Goal: Transaction & Acquisition: Obtain resource

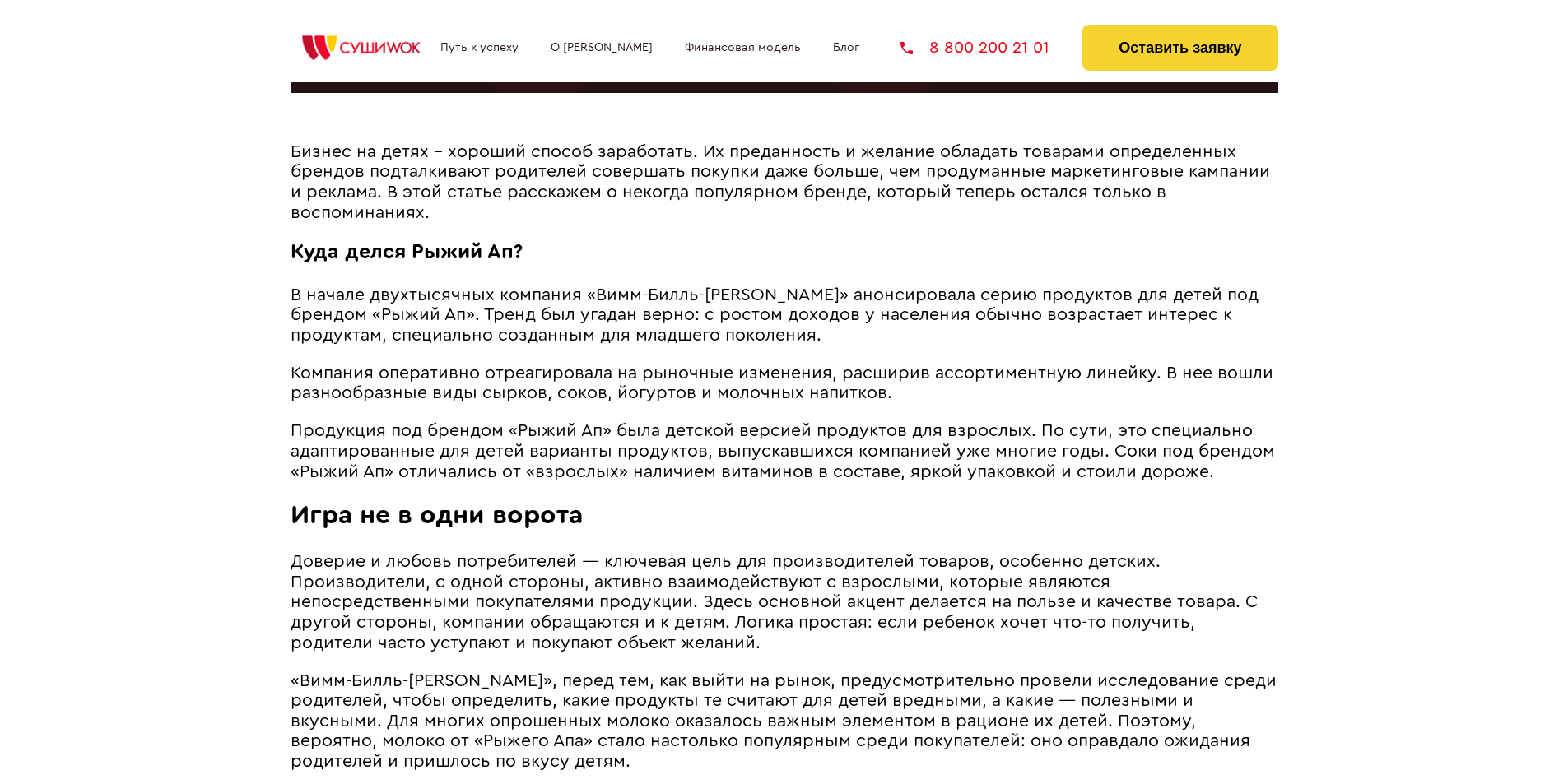
scroll to position [820, 0]
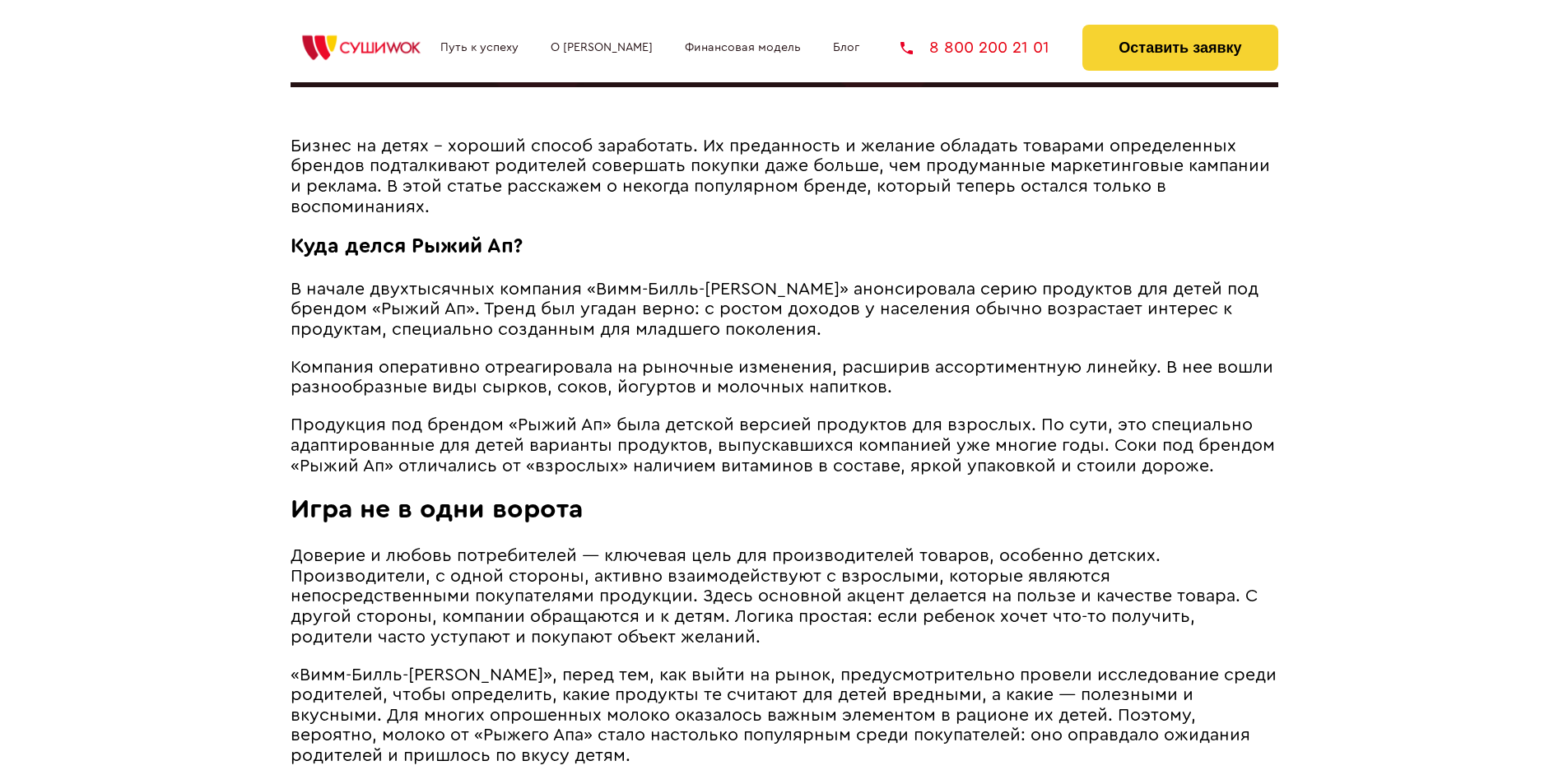
click at [499, 331] on span "В начале двухтысячных компания «Вимм-Билль-Данн» анонсировала серию продуктов д…" at bounding box center [774, 309] width 968 height 58
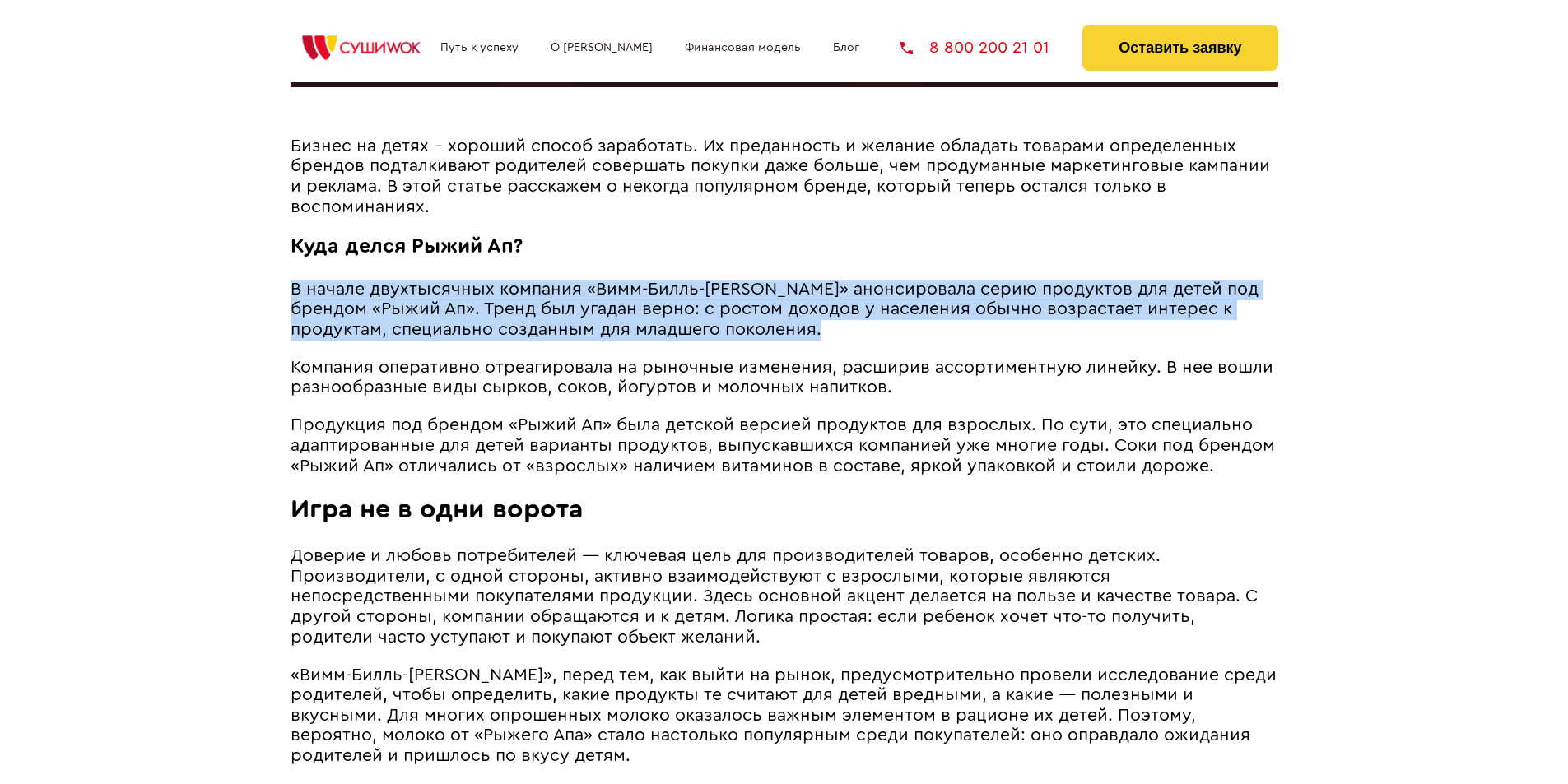
click at [499, 331] on span "В начале двухтысячных компания «Вимм-Билль-Данн» анонсировала серию продуктов д…" at bounding box center [774, 309] width 968 height 58
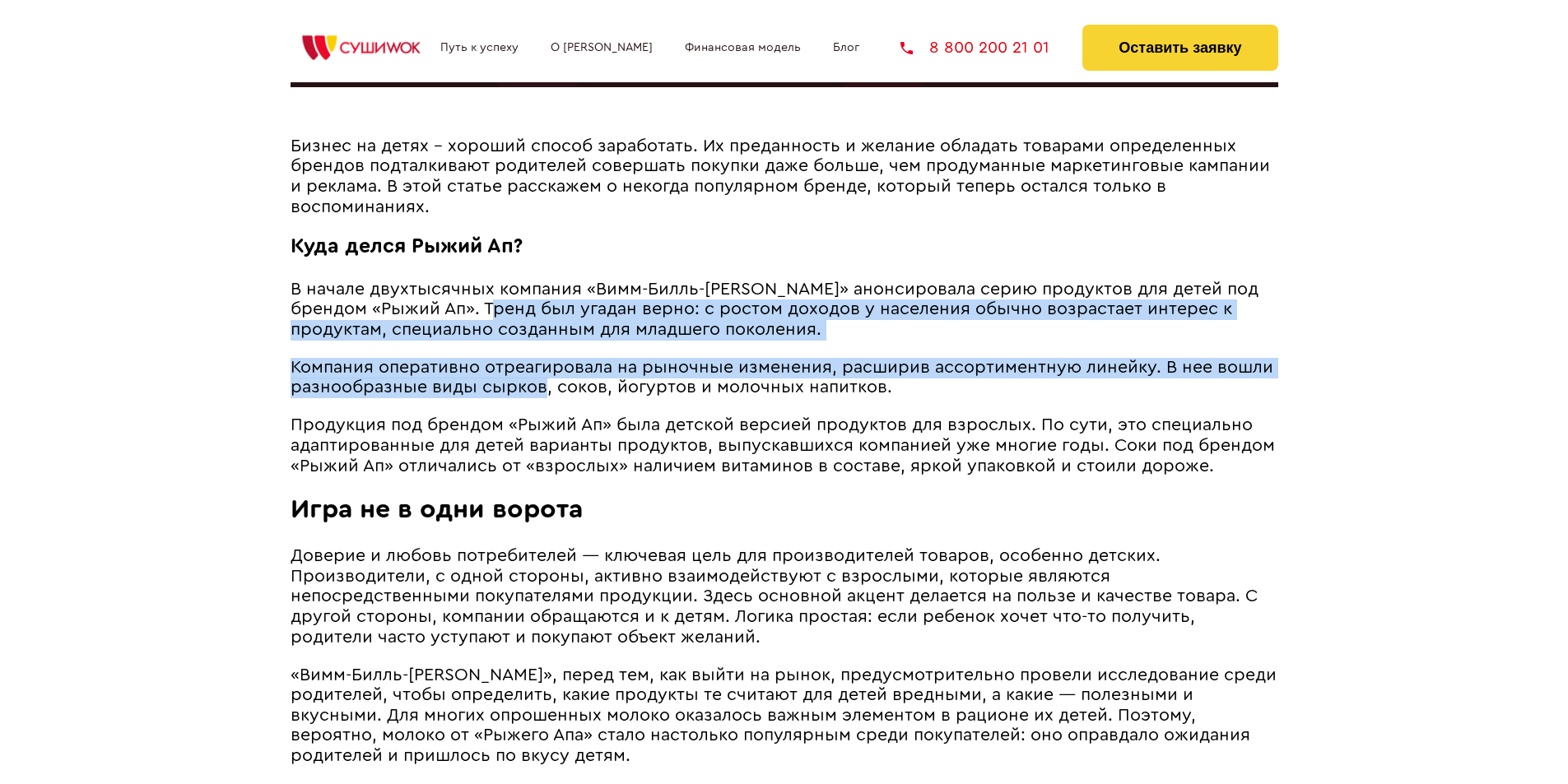
drag, startPoint x: 499, startPoint y: 331, endPoint x: 546, endPoint y: 405, distance: 87.7
click at [546, 397] on span "Компания оперативно отреагировала на рыночные изменения, расширив ассортиментну…" at bounding box center [782, 377] width 983 height 38
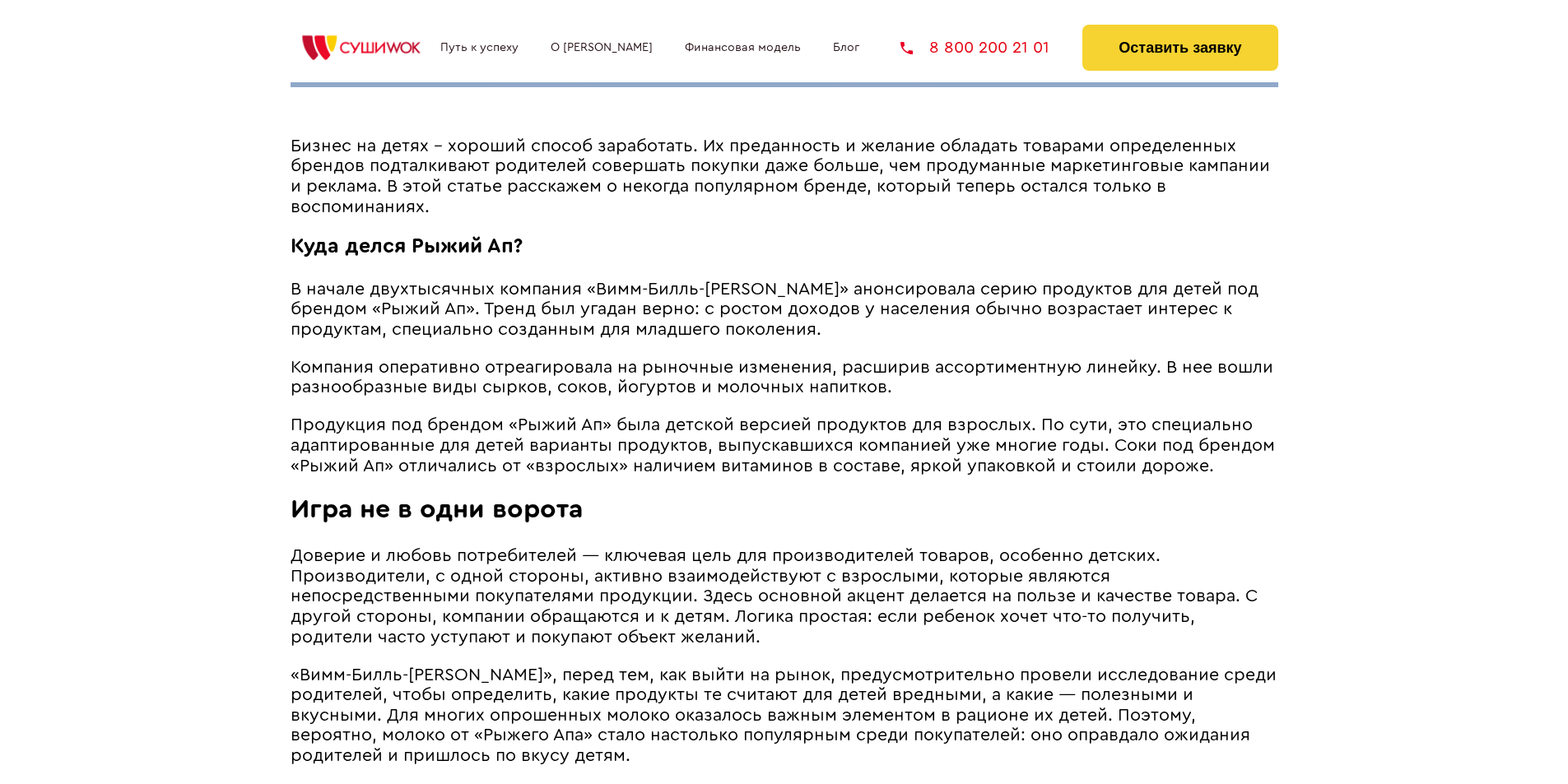
drag, startPoint x: 1521, startPoint y: 438, endPoint x: 1515, endPoint y: 478, distance: 40.4
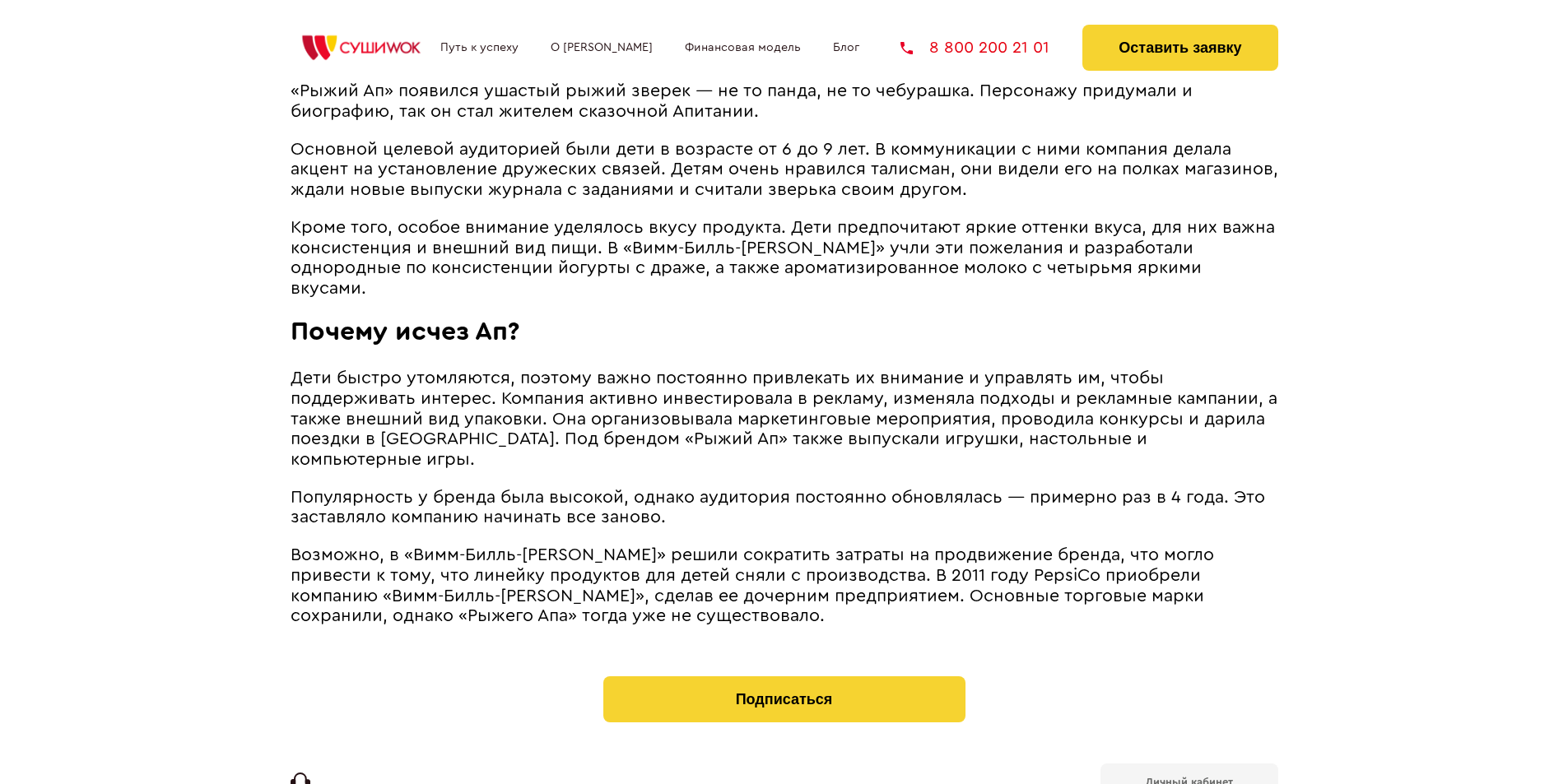
scroll to position [1777, 0]
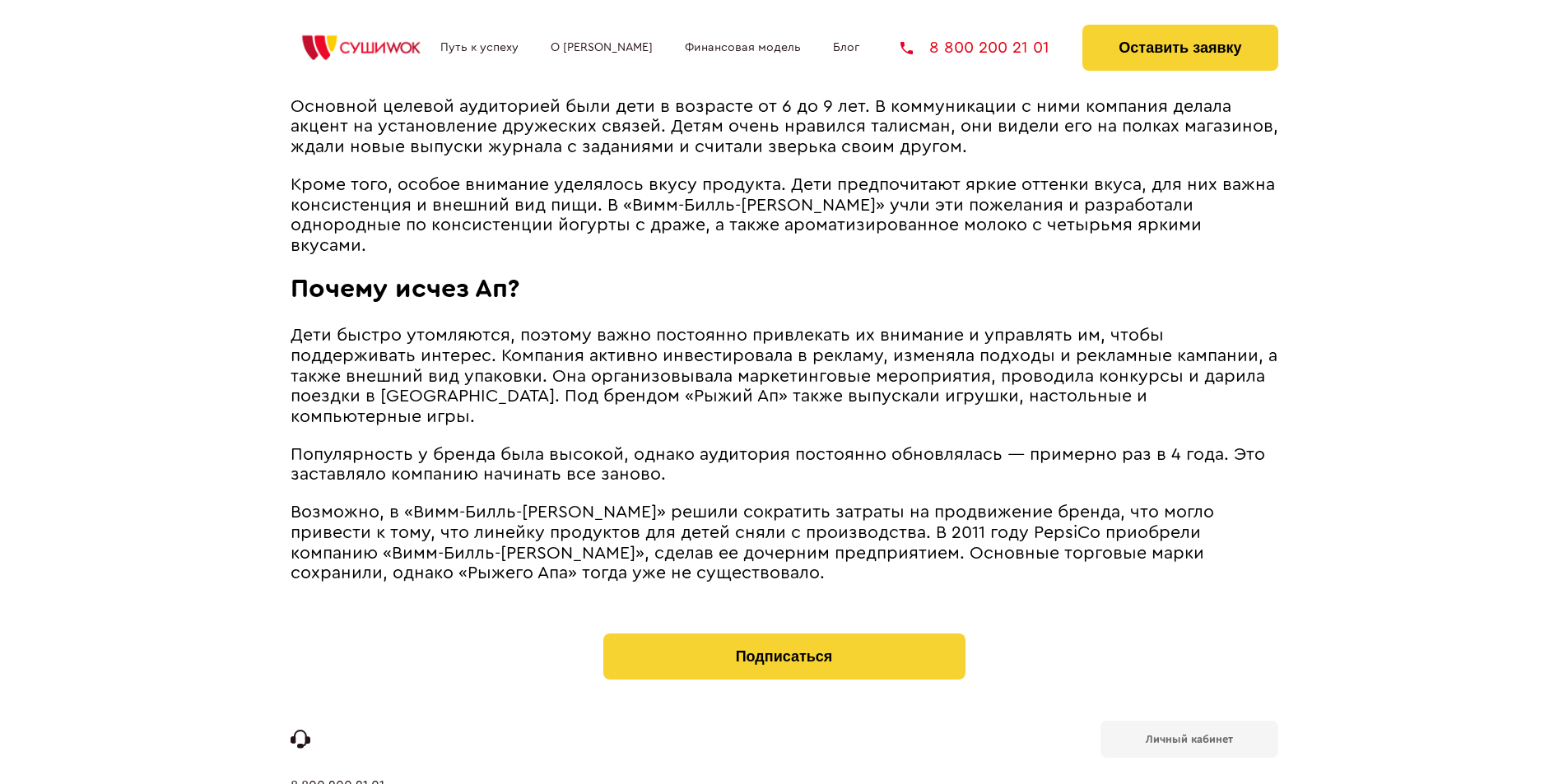
click at [477, 53] on link "Путь к успеху" at bounding box center [479, 48] width 78 height 14
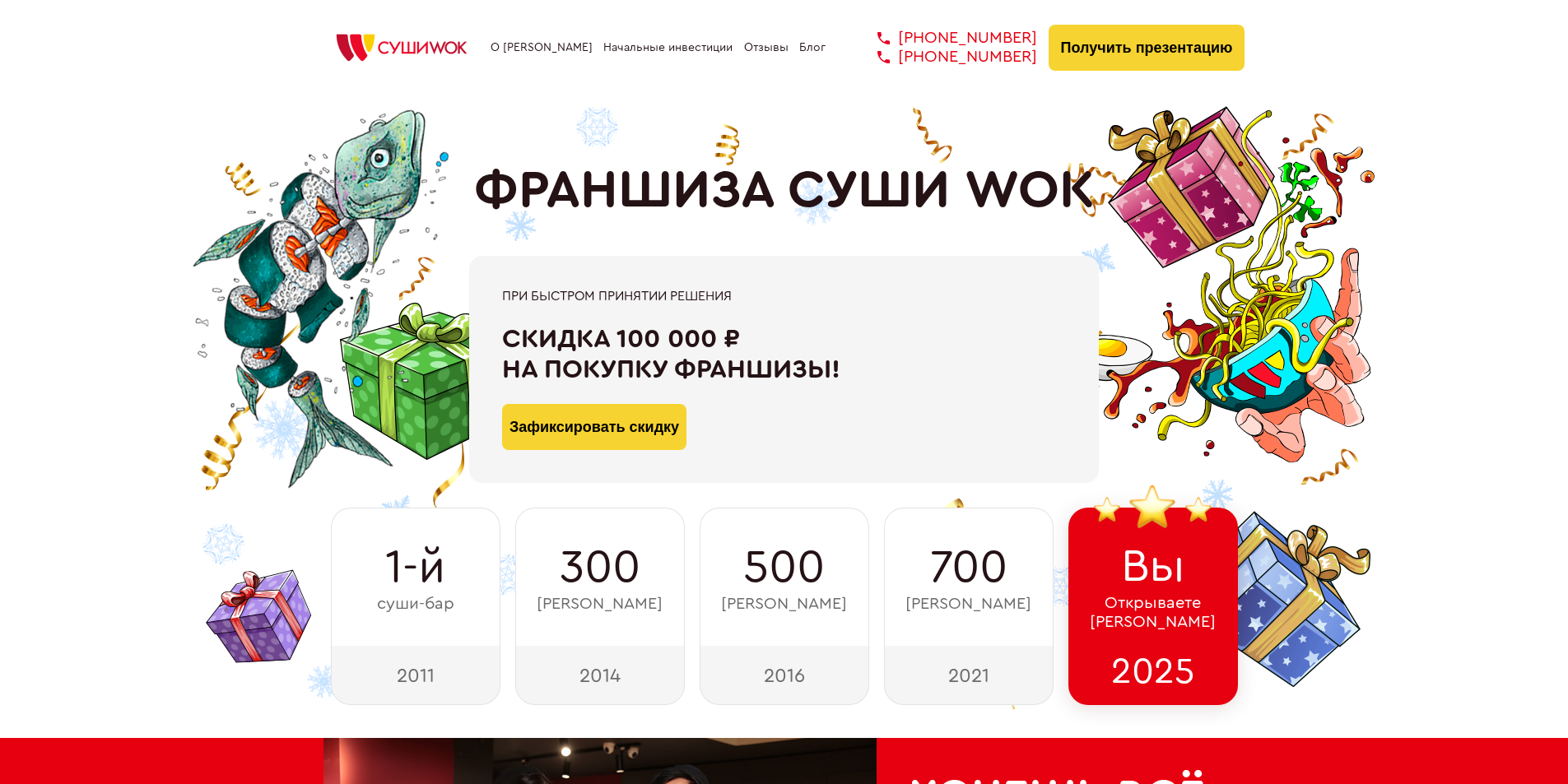
drag, startPoint x: 0, startPoint y: 0, endPoint x: 500, endPoint y: 97, distance: 509.3
click at [500, 97] on div "ФРАНШИЗА СУШИ WOK При быстром принятии решения Скидка 100 000 ₽ на покупку фран…" at bounding box center [784, 400] width 922 height 610
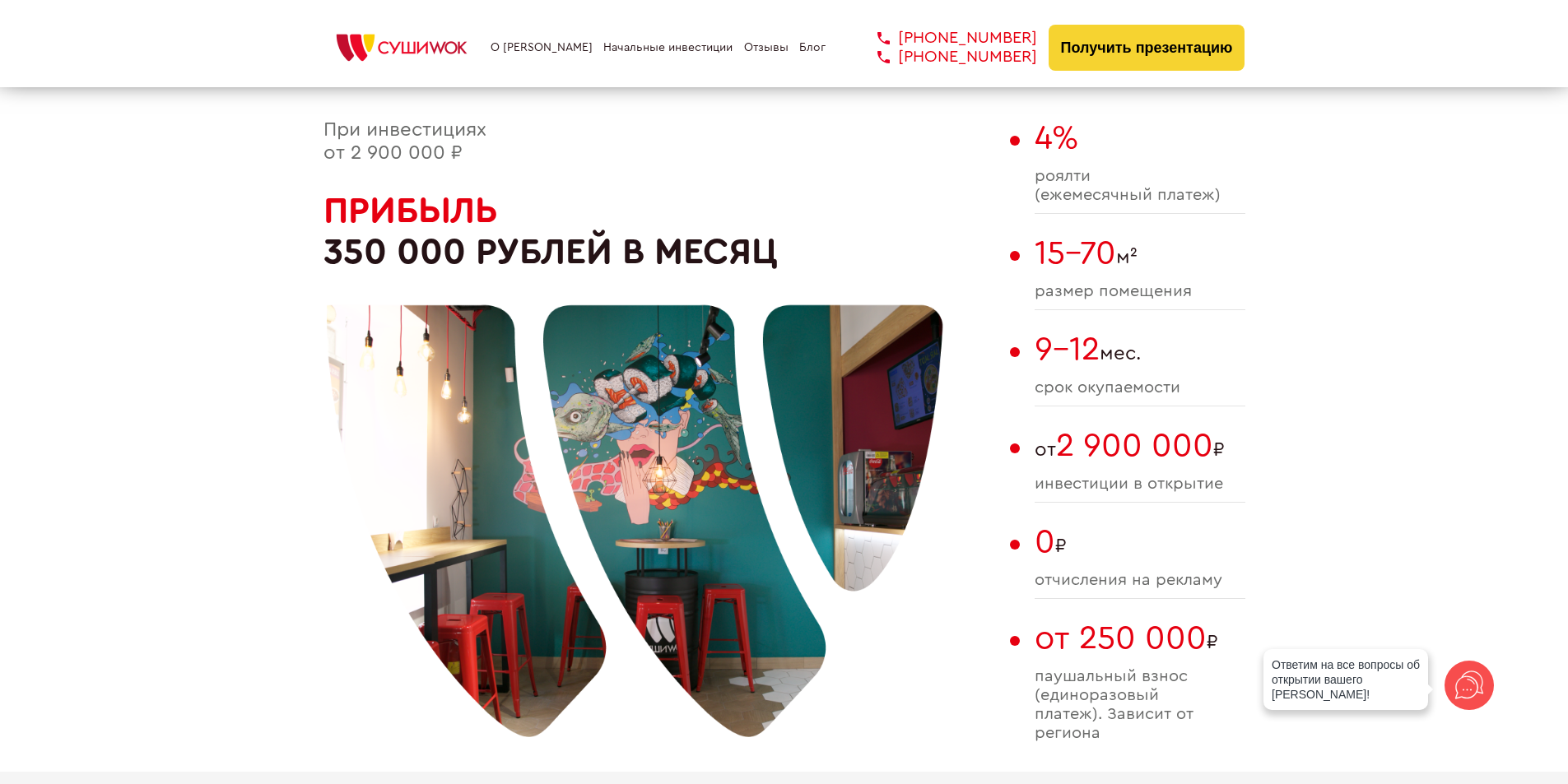
scroll to position [991, 0]
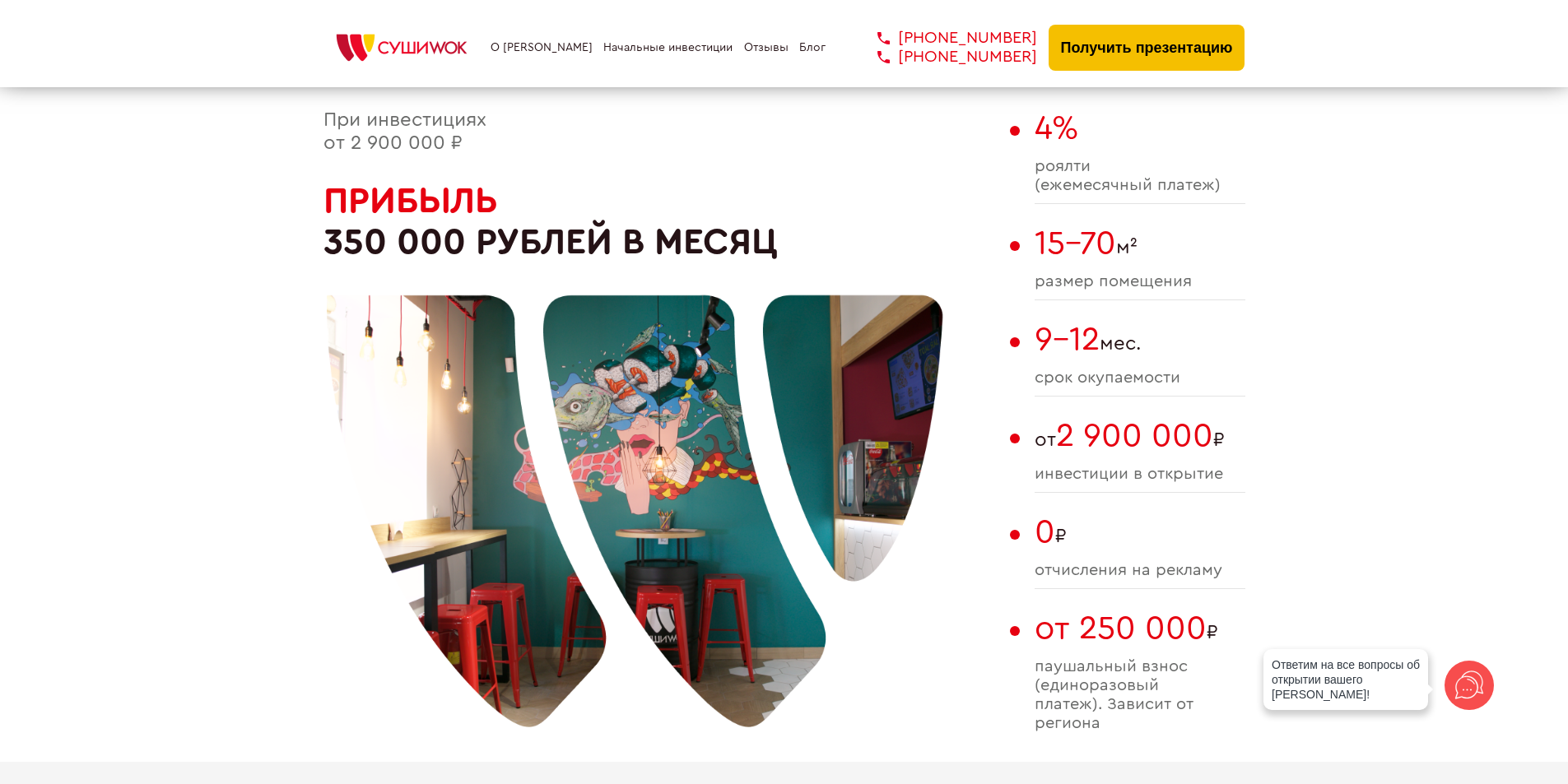
click at [1131, 70] on button "Получить презентацию" at bounding box center [1147, 47] width 197 height 46
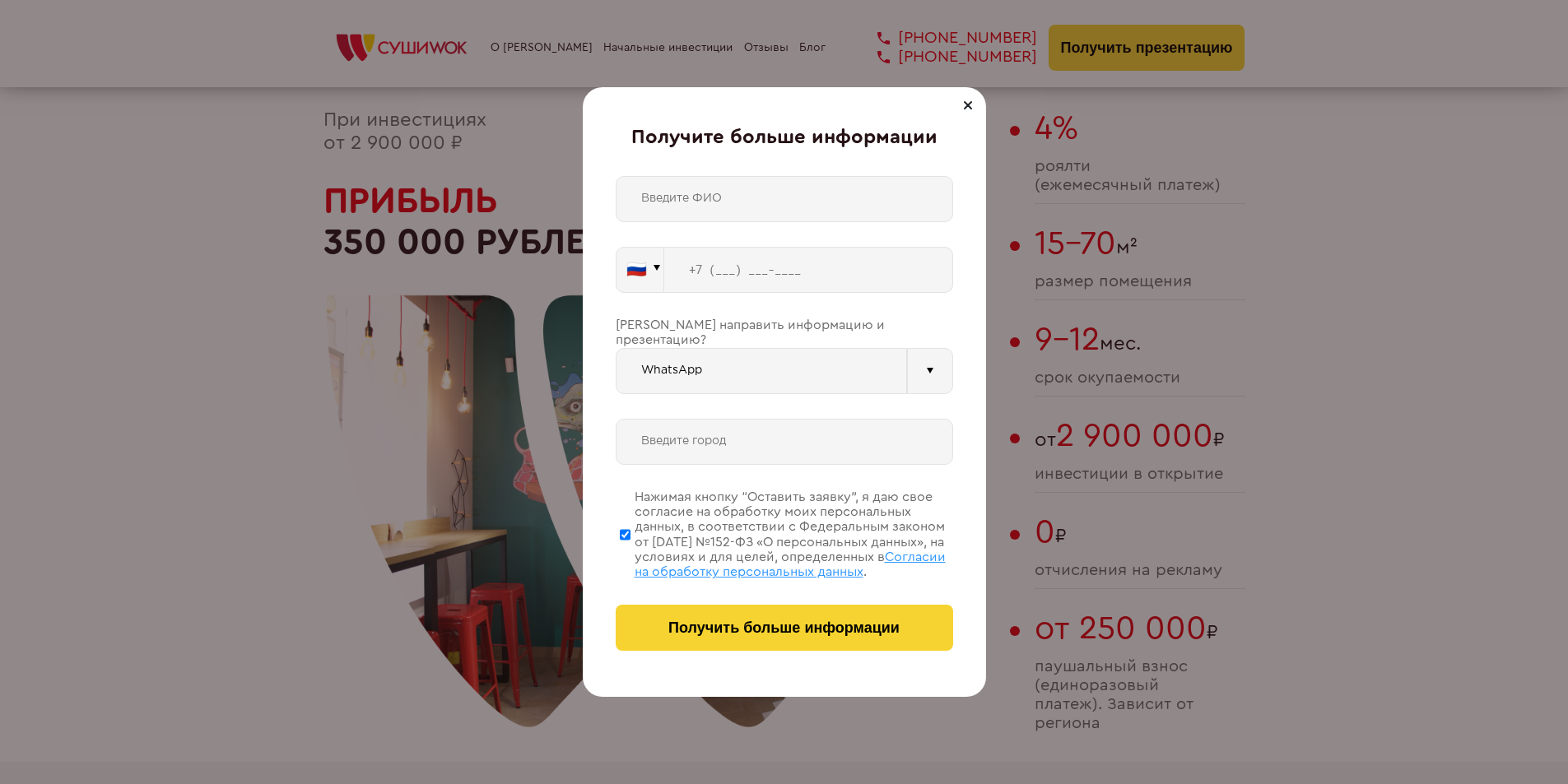
click at [1275, 214] on div "Получите больше информации 🇷🇺 🇹🇷 🇧🇾 🇰🇬 🇰🇿 🇦🇿 🇦🇲 🇷🇺" at bounding box center [784, 392] width 1568 height 784
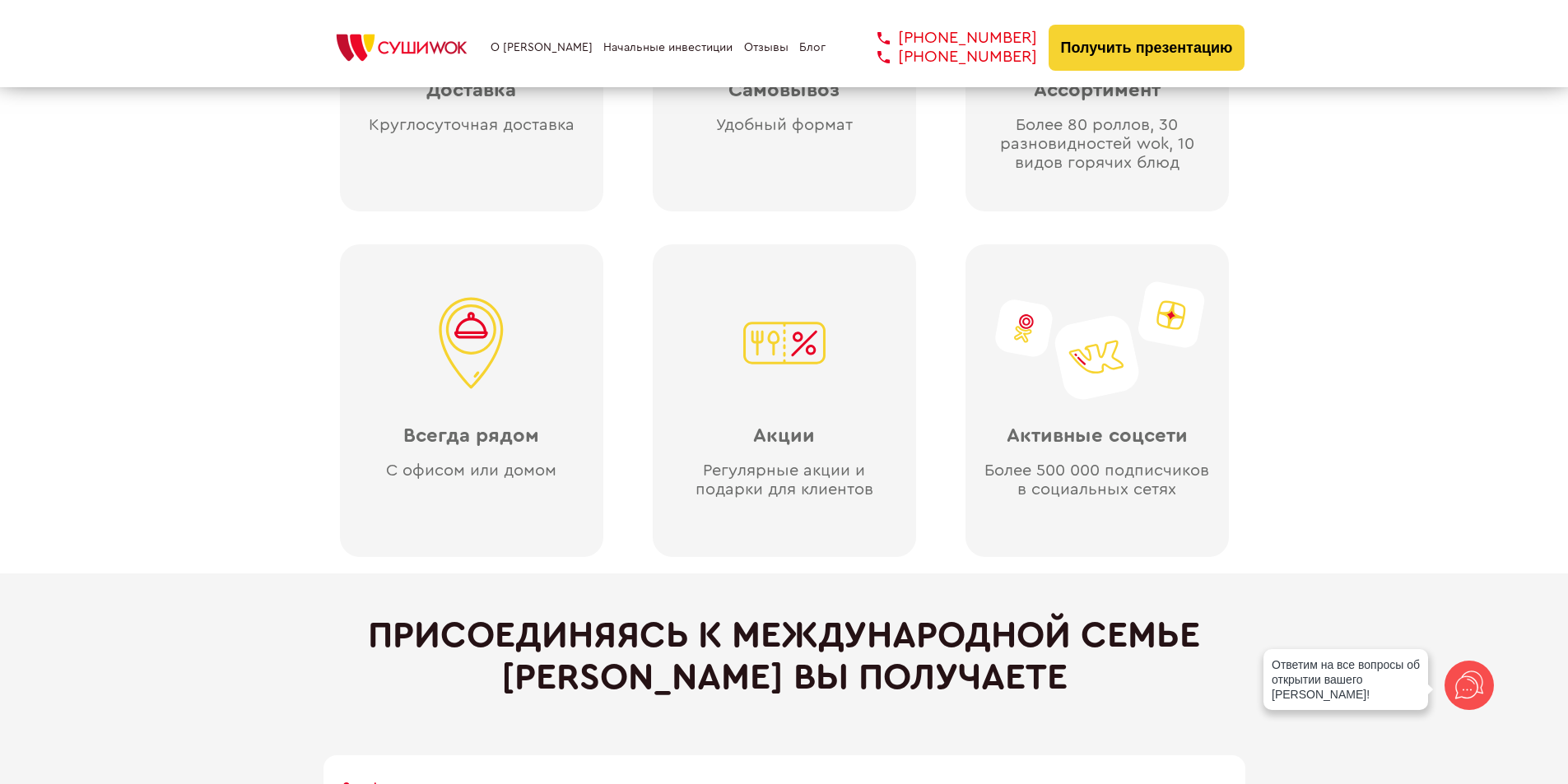
scroll to position [3551, 0]
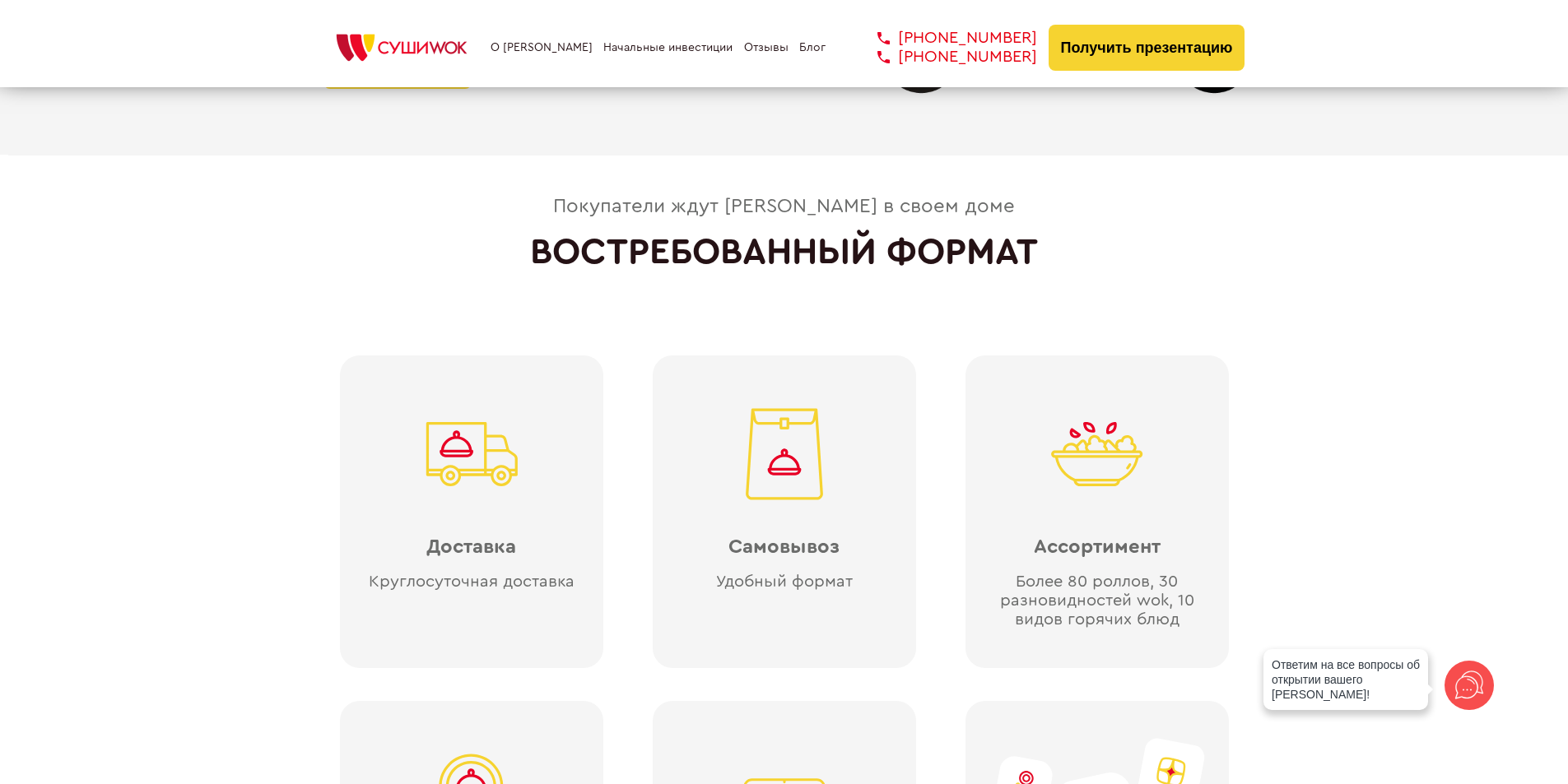
drag, startPoint x: 1579, startPoint y: 173, endPoint x: 1038, endPoint y: 278, distance: 551.1
click at [1038, 278] on div "Покупатели ждут [PERSON_NAME] в своем доме ВОСТРЕБОВАННЫЙ ФОРМАТ Доставка Кругл…" at bounding box center [784, 613] width 922 height 834
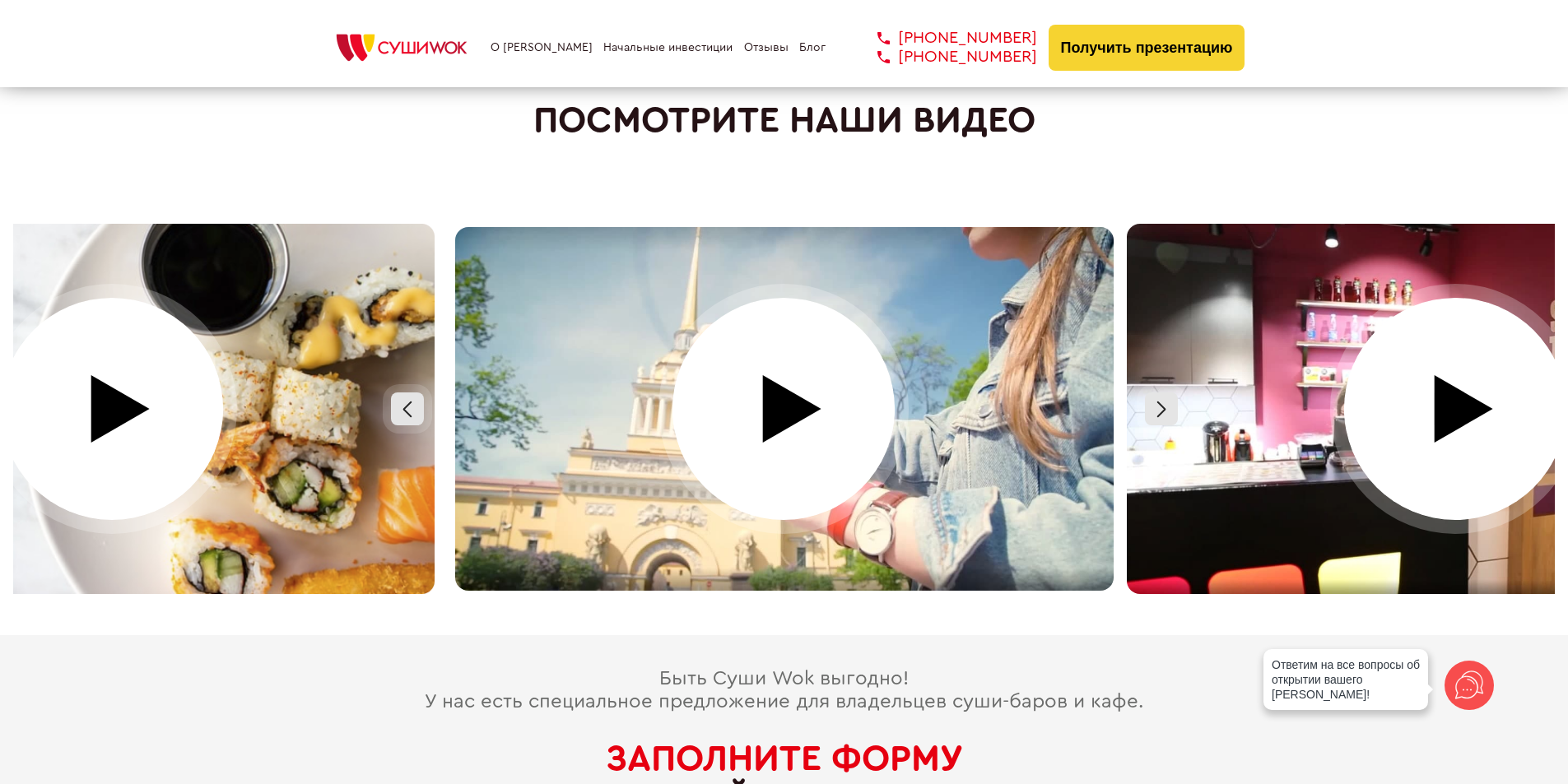
scroll to position [7226, 0]
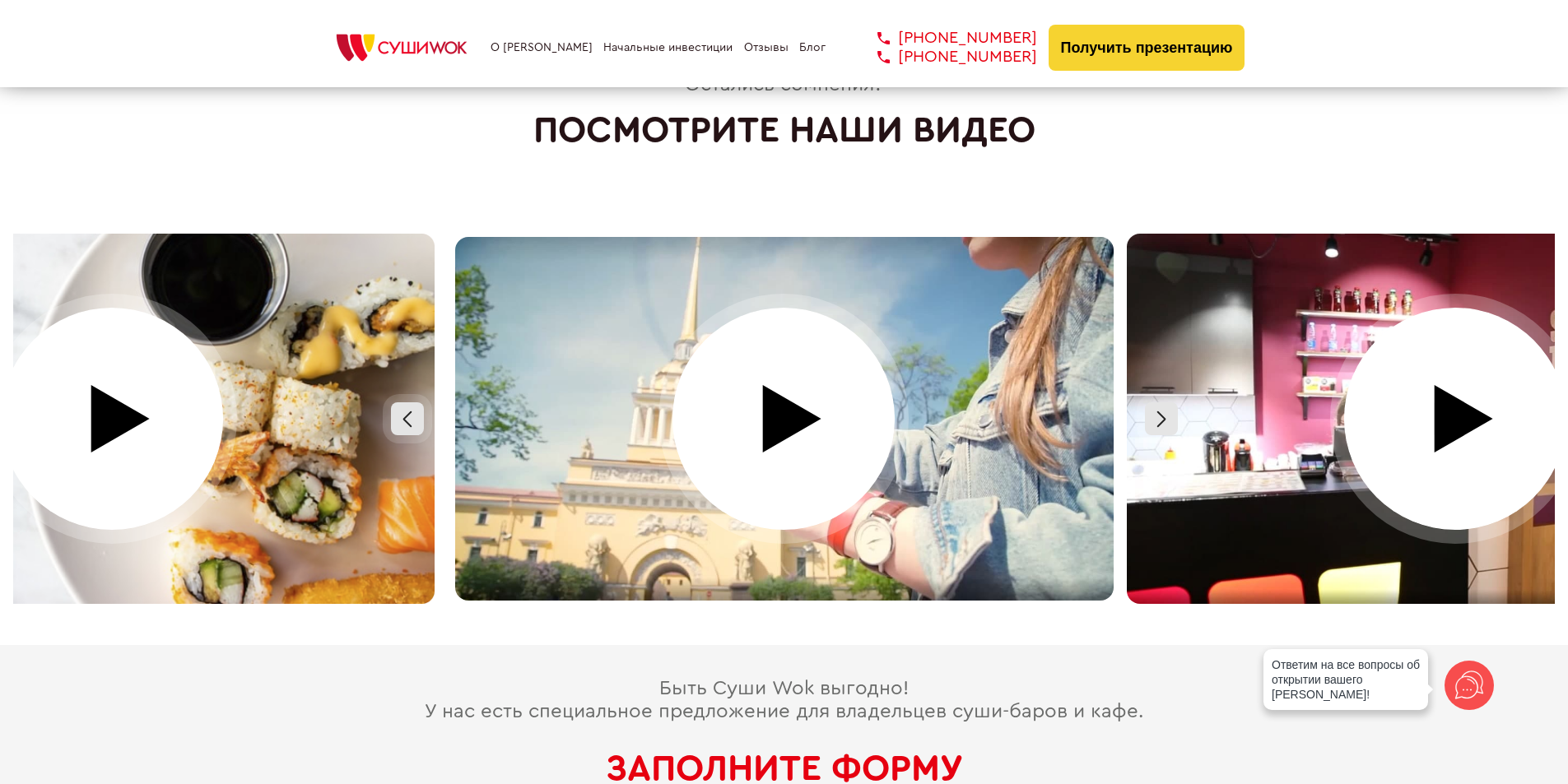
click at [790, 400] on div at bounding box center [784, 419] width 672 height 370
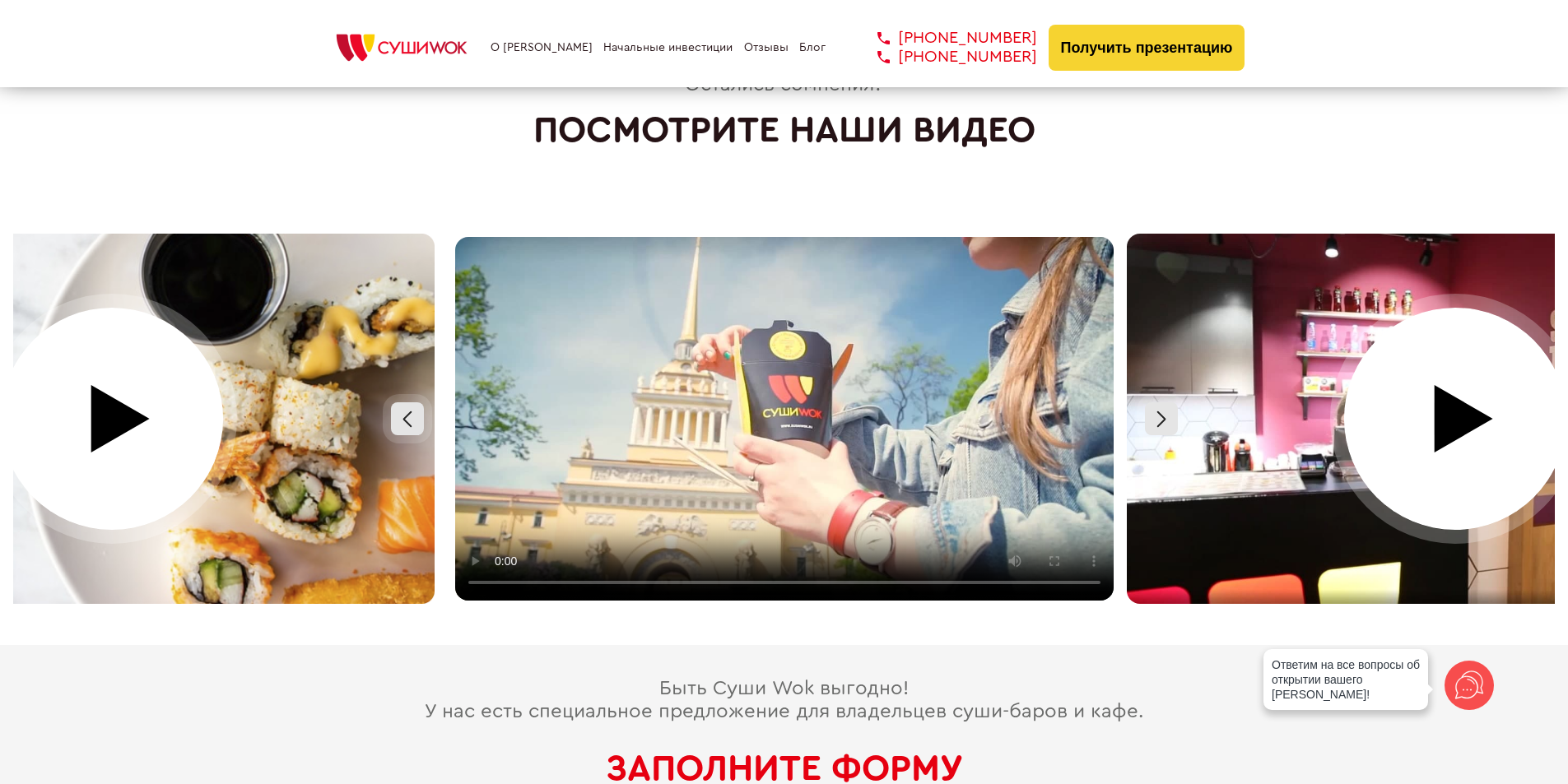
click at [812, 463] on video at bounding box center [784, 419] width 658 height 364
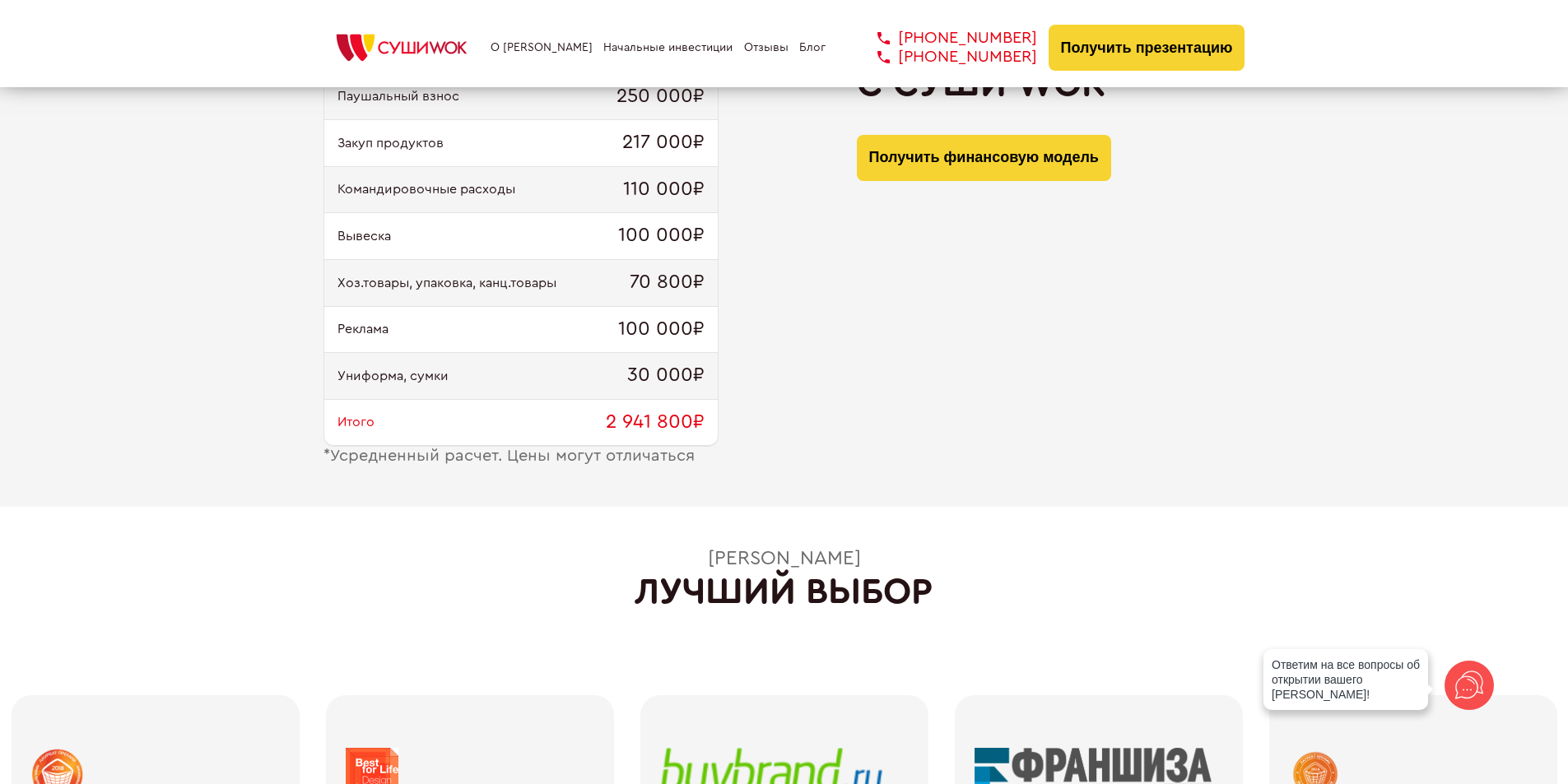
scroll to position [0, 0]
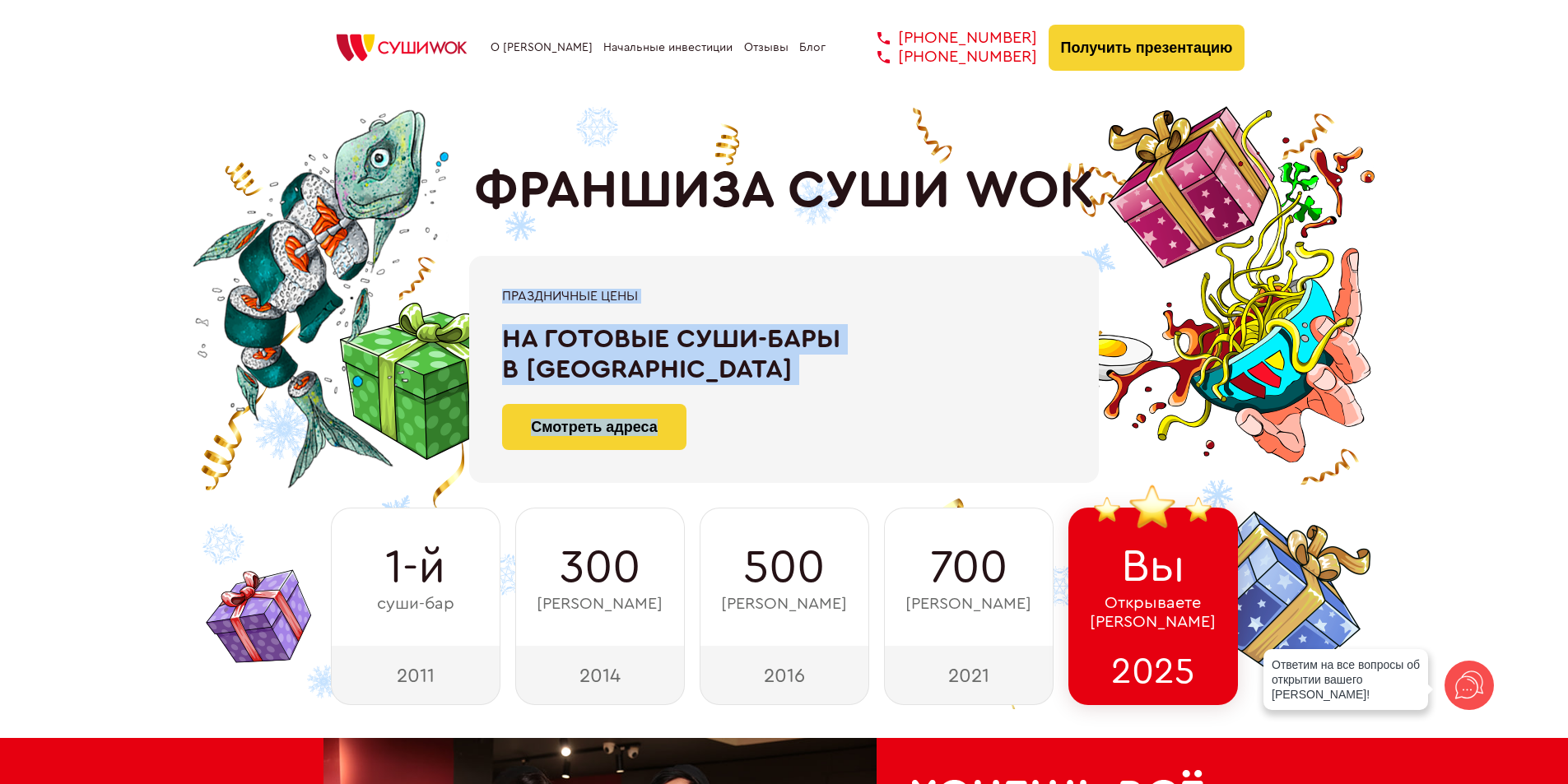
drag, startPoint x: 458, startPoint y: 182, endPoint x: 867, endPoint y: 448, distance: 487.9
click at [867, 448] on div "ФРАНШИЗА СУШИ WOK При быстром принятии решения Скидка 100 000 ₽ на покупку фран…" at bounding box center [784, 400] width 922 height 610
click at [867, 448] on div "Смотреть адреса" at bounding box center [784, 417] width 564 height 66
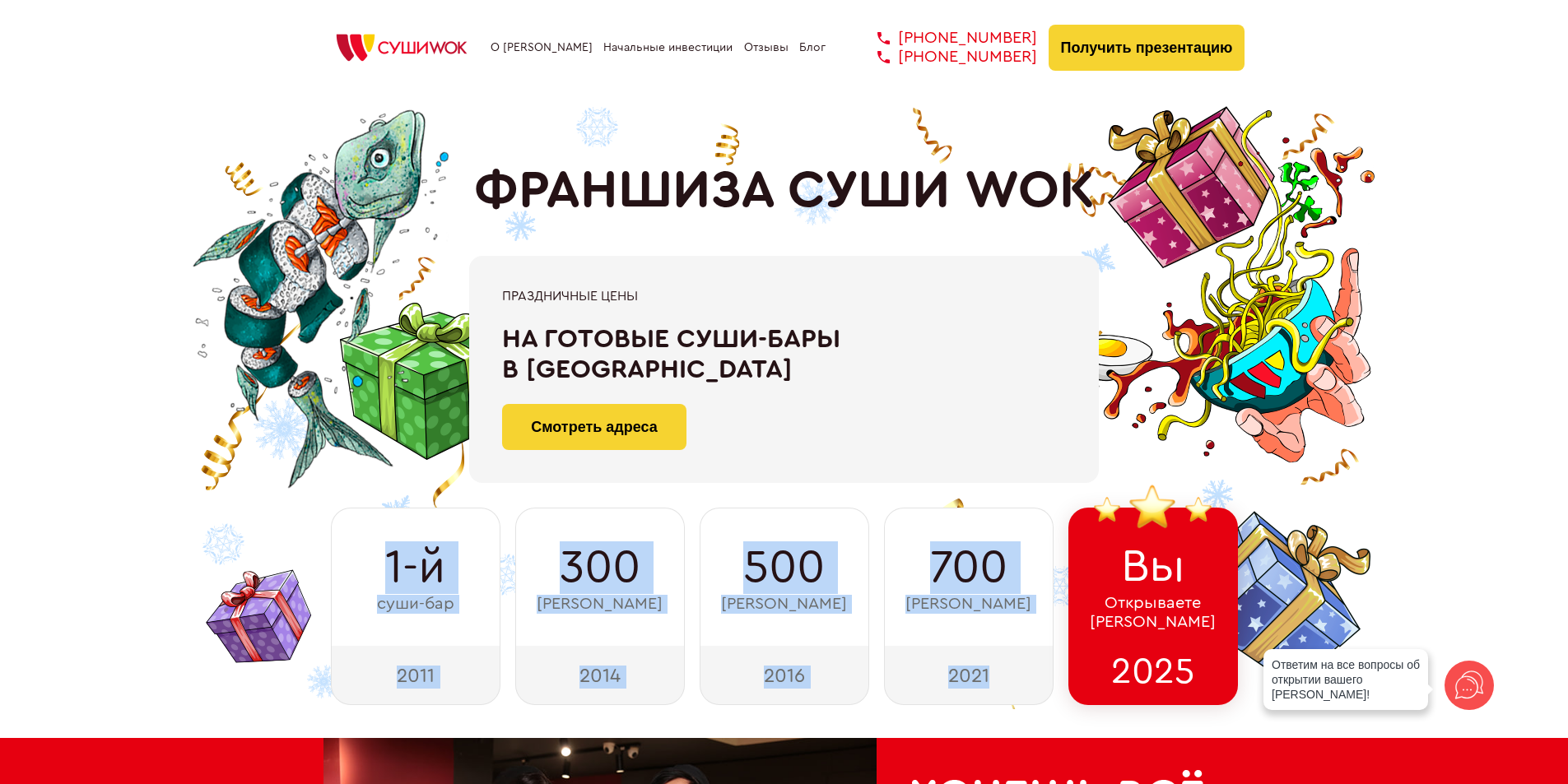
drag, startPoint x: 351, startPoint y: 553, endPoint x: 1060, endPoint y: 729, distance: 730.5
click at [1060, 729] on div "ФРАНШИЗА СУШИ WOK При быстром принятии решения Скидка 100 000 ₽ на покупку фран…" at bounding box center [784, 369] width 1568 height 738
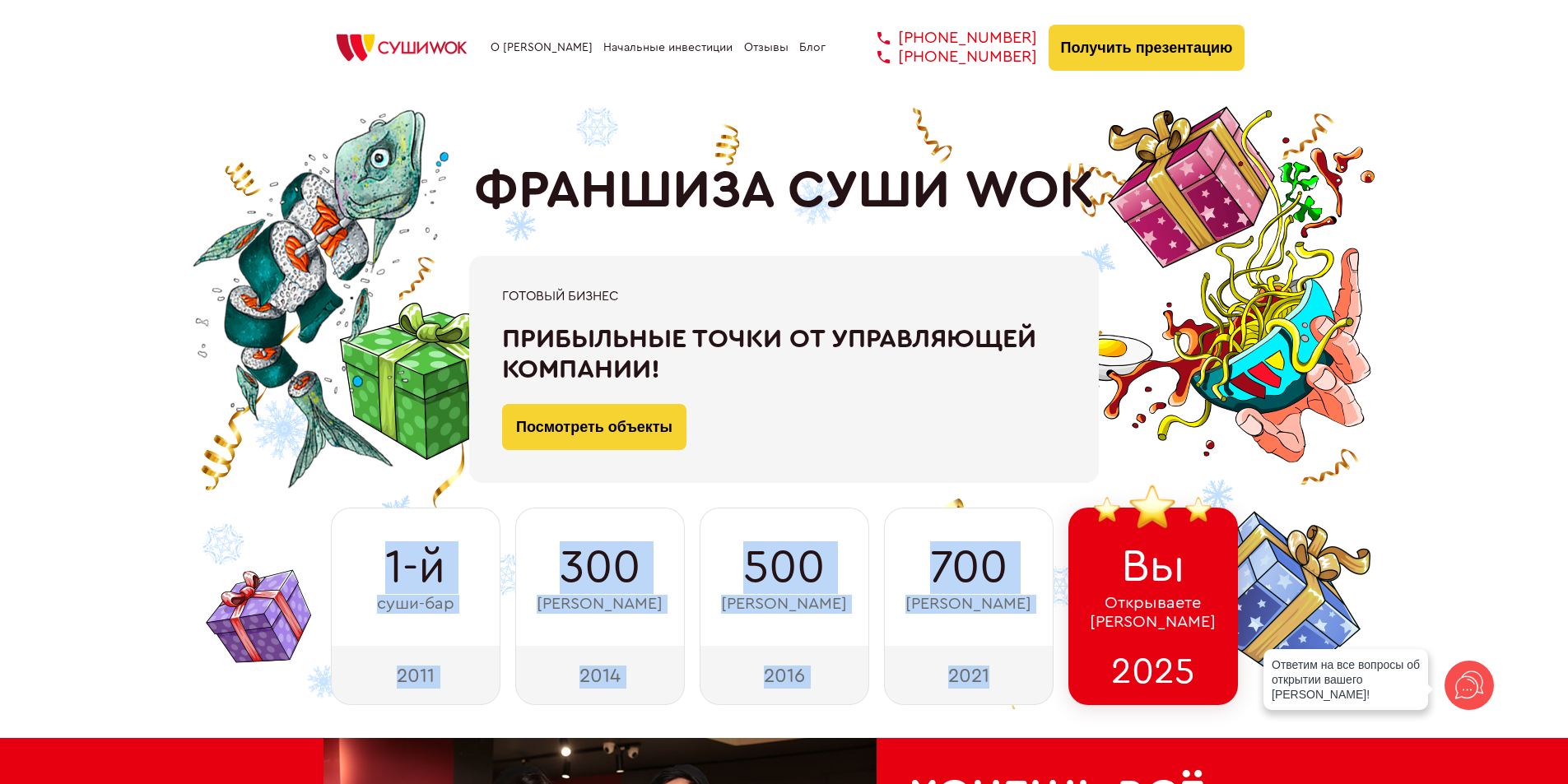
click at [751, 51] on link "Отзывы" at bounding box center [766, 48] width 44 height 14
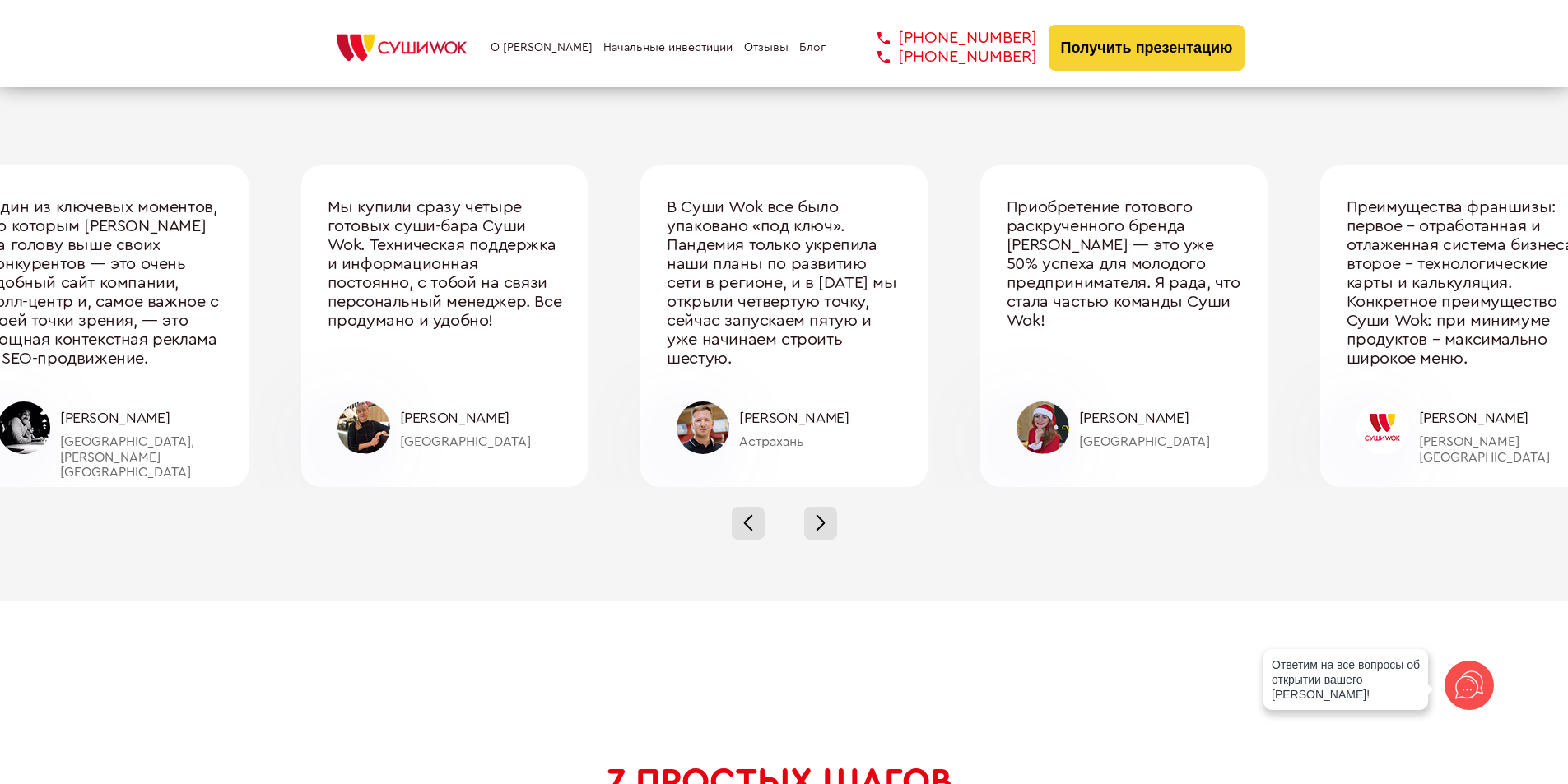
drag, startPoint x: 879, startPoint y: 366, endPoint x: 772, endPoint y: 348, distance: 108.5
click at [772, 348] on div "В Суши Wok все было упаковано «под ключ». Пандемия только укрепила наши планы п…" at bounding box center [784, 283] width 235 height 170
click at [1280, 246] on div "Один из ключевых моментов, по которым [PERSON_NAME] на голову выше своих конкур…" at bounding box center [784, 325] width 1698 height 321
click at [804, 527] on div at bounding box center [820, 523] width 33 height 33
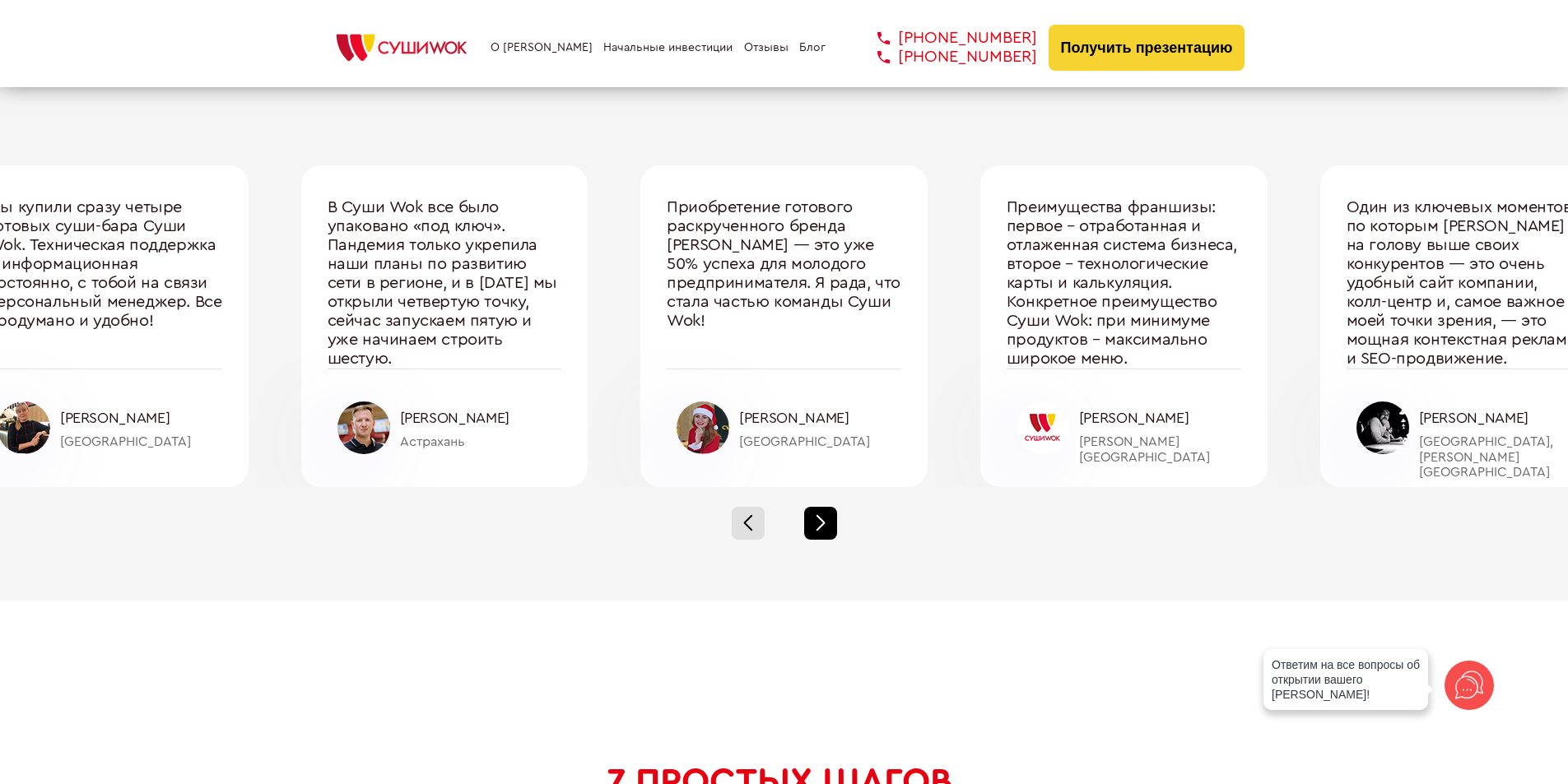
click at [804, 527] on div at bounding box center [820, 523] width 33 height 33
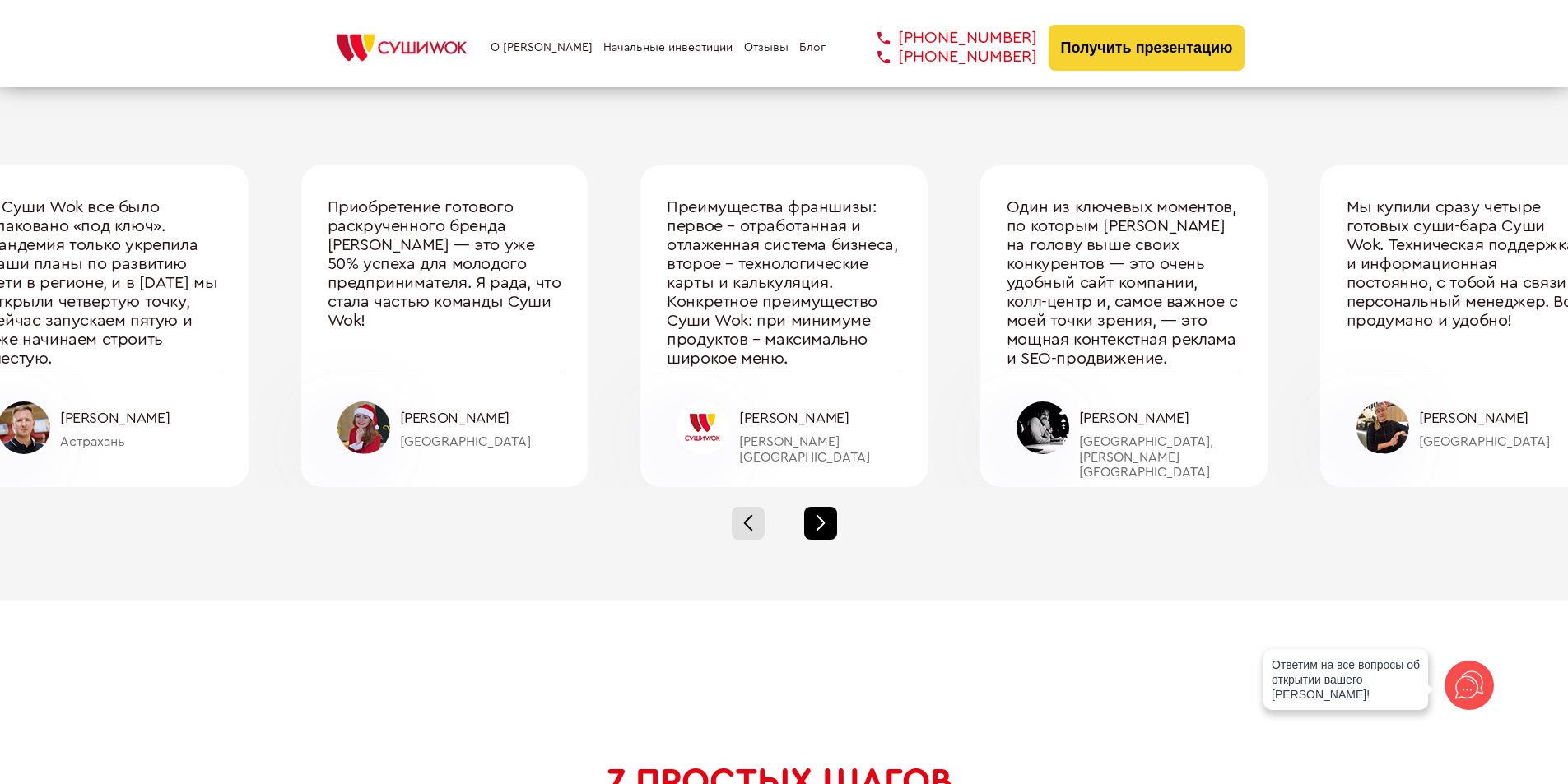
click at [817, 523] on div at bounding box center [820, 523] width 33 height 33
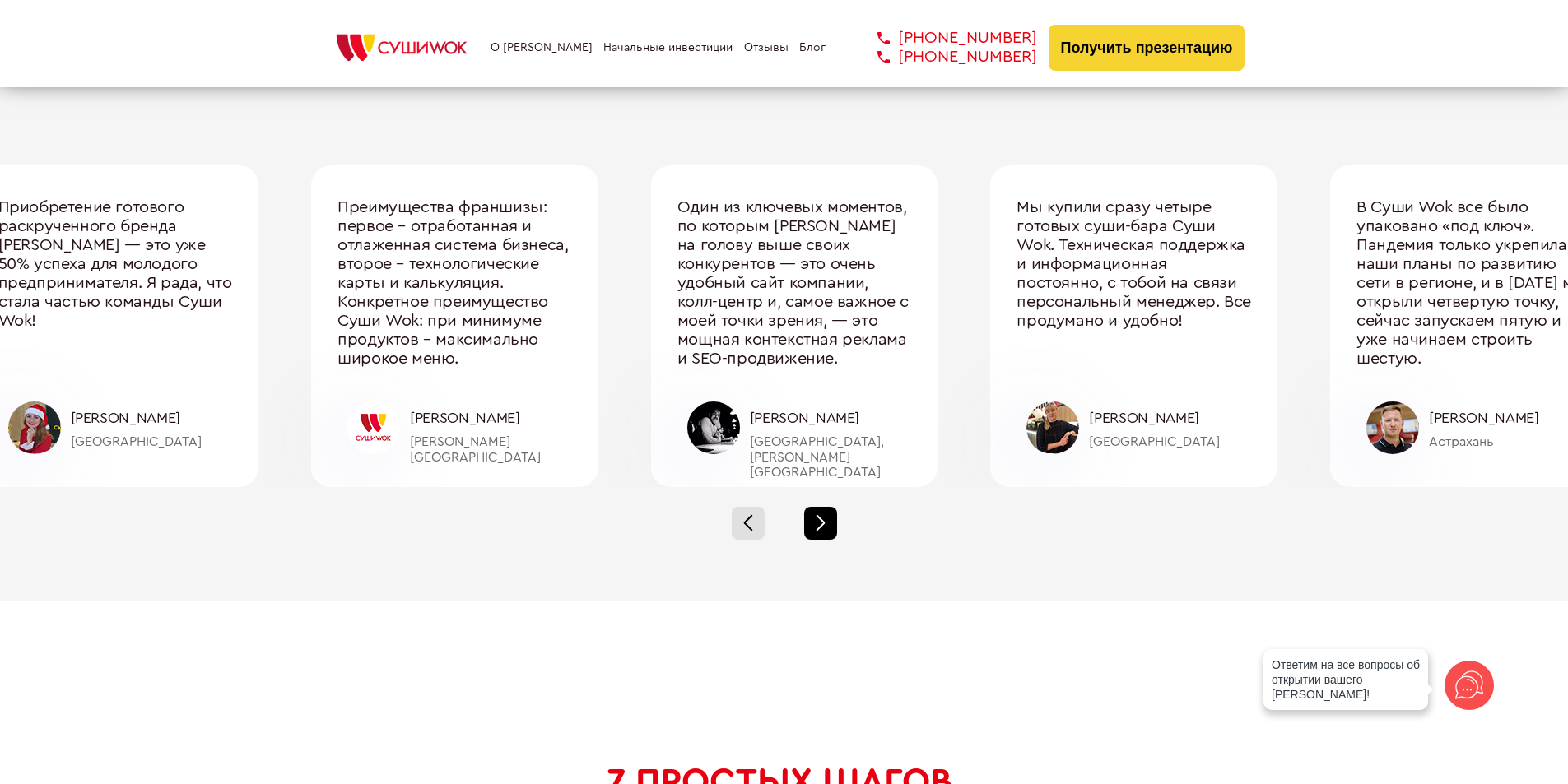
click at [817, 523] on div at bounding box center [820, 523] width 33 height 33
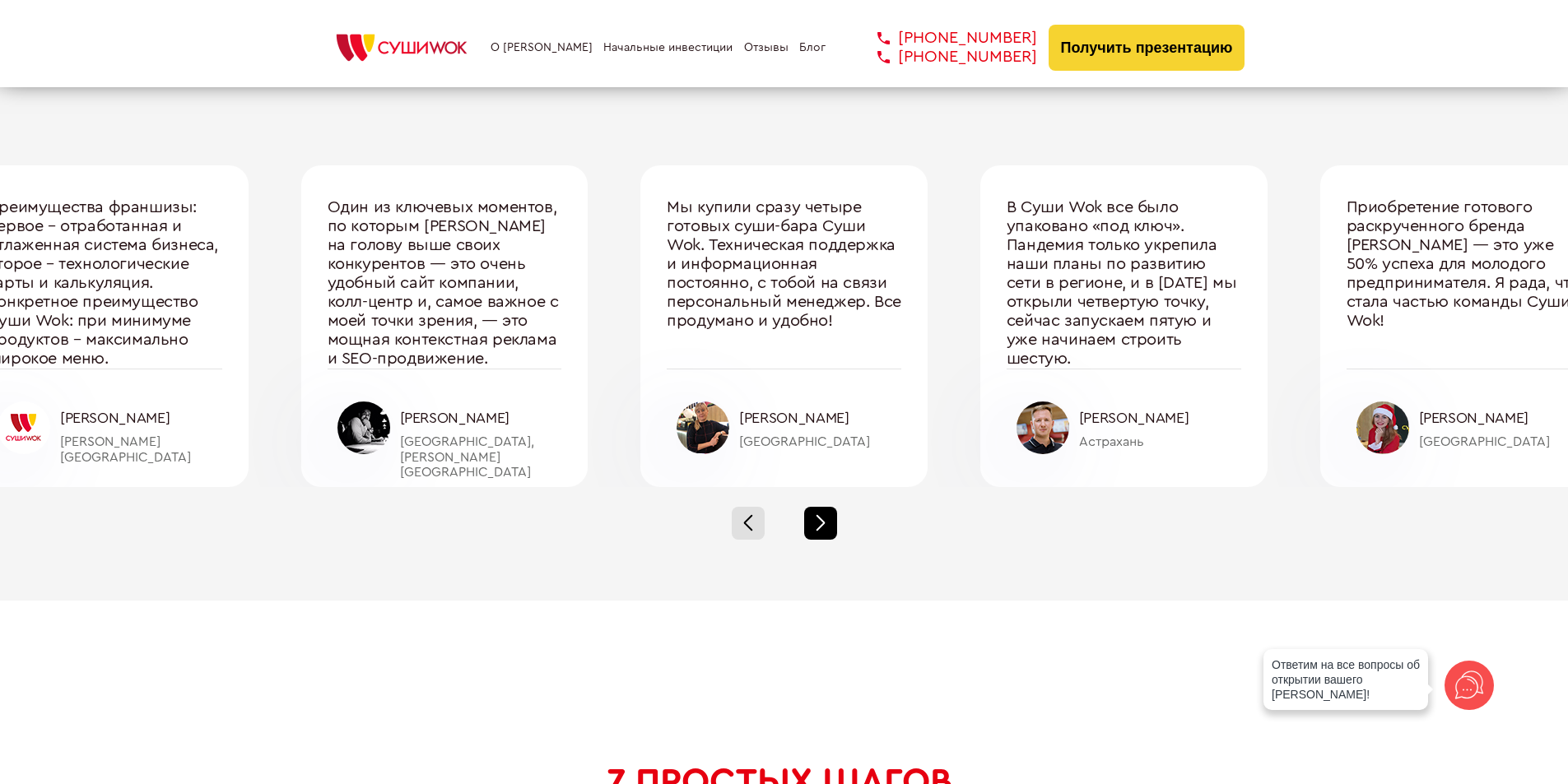
click at [817, 523] on div at bounding box center [820, 523] width 33 height 33
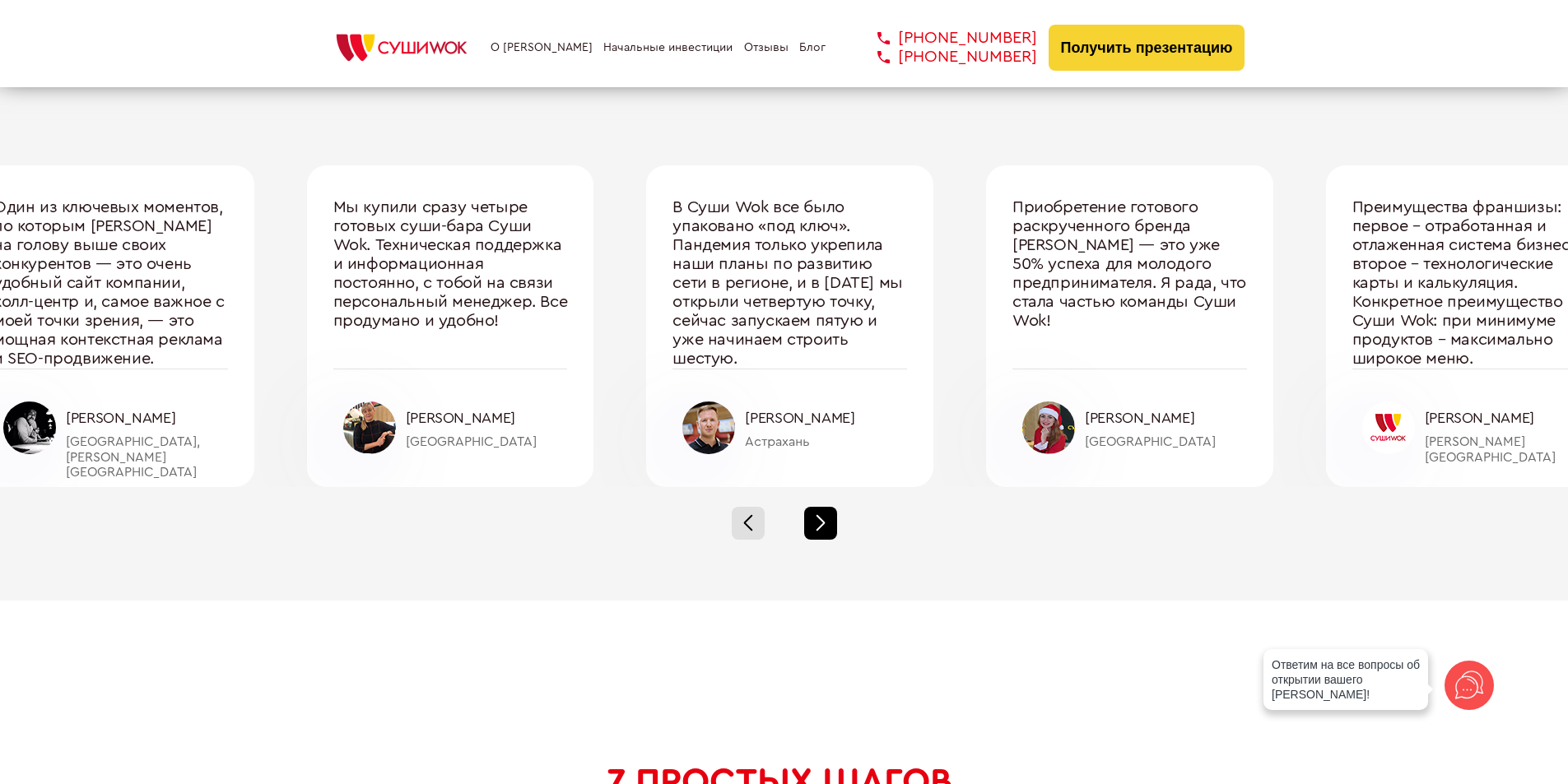
click at [817, 523] on div at bounding box center [820, 523] width 33 height 33
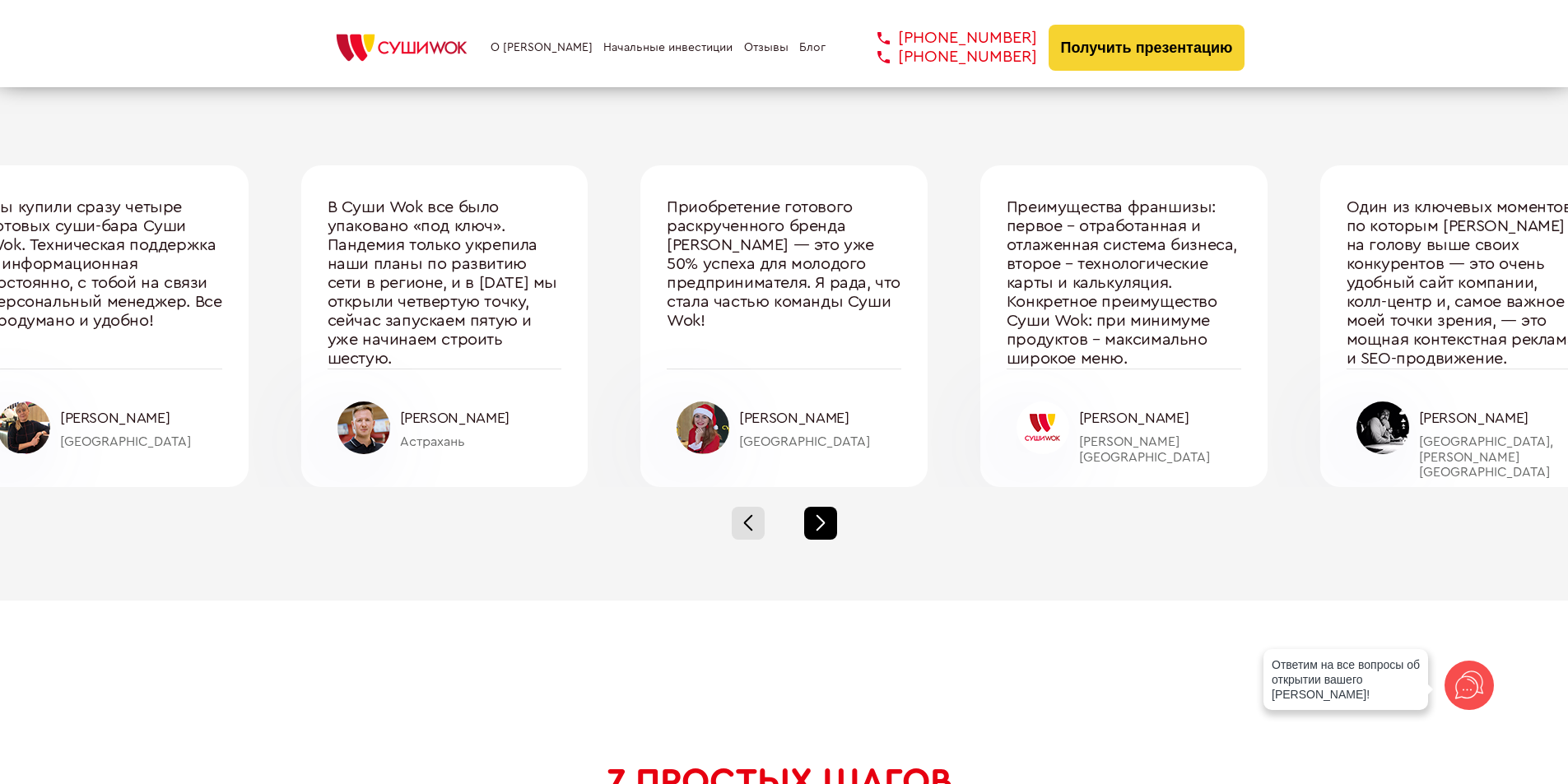
click at [817, 523] on div at bounding box center [820, 523] width 33 height 33
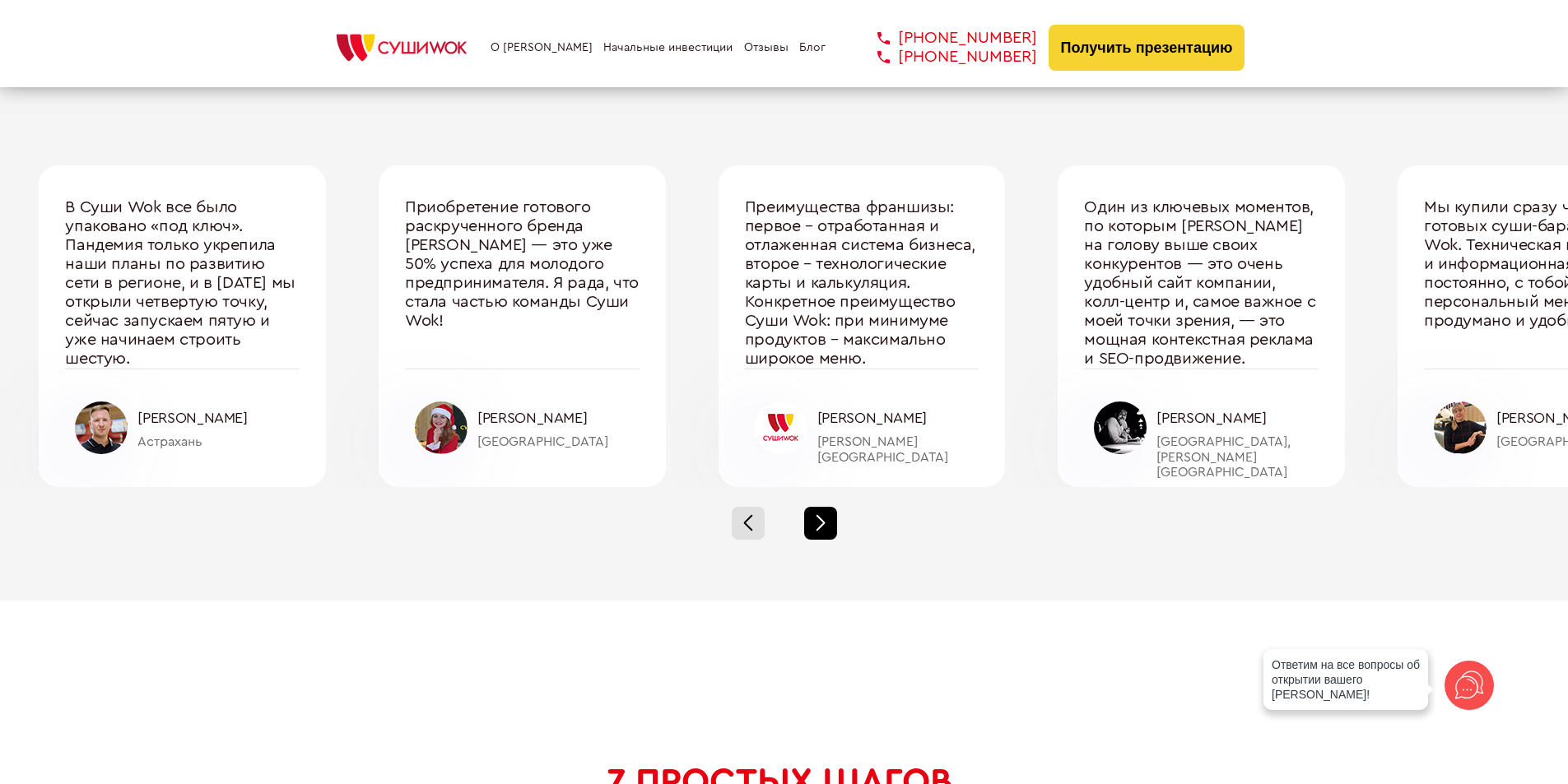
click at [817, 523] on div at bounding box center [820, 523] width 33 height 33
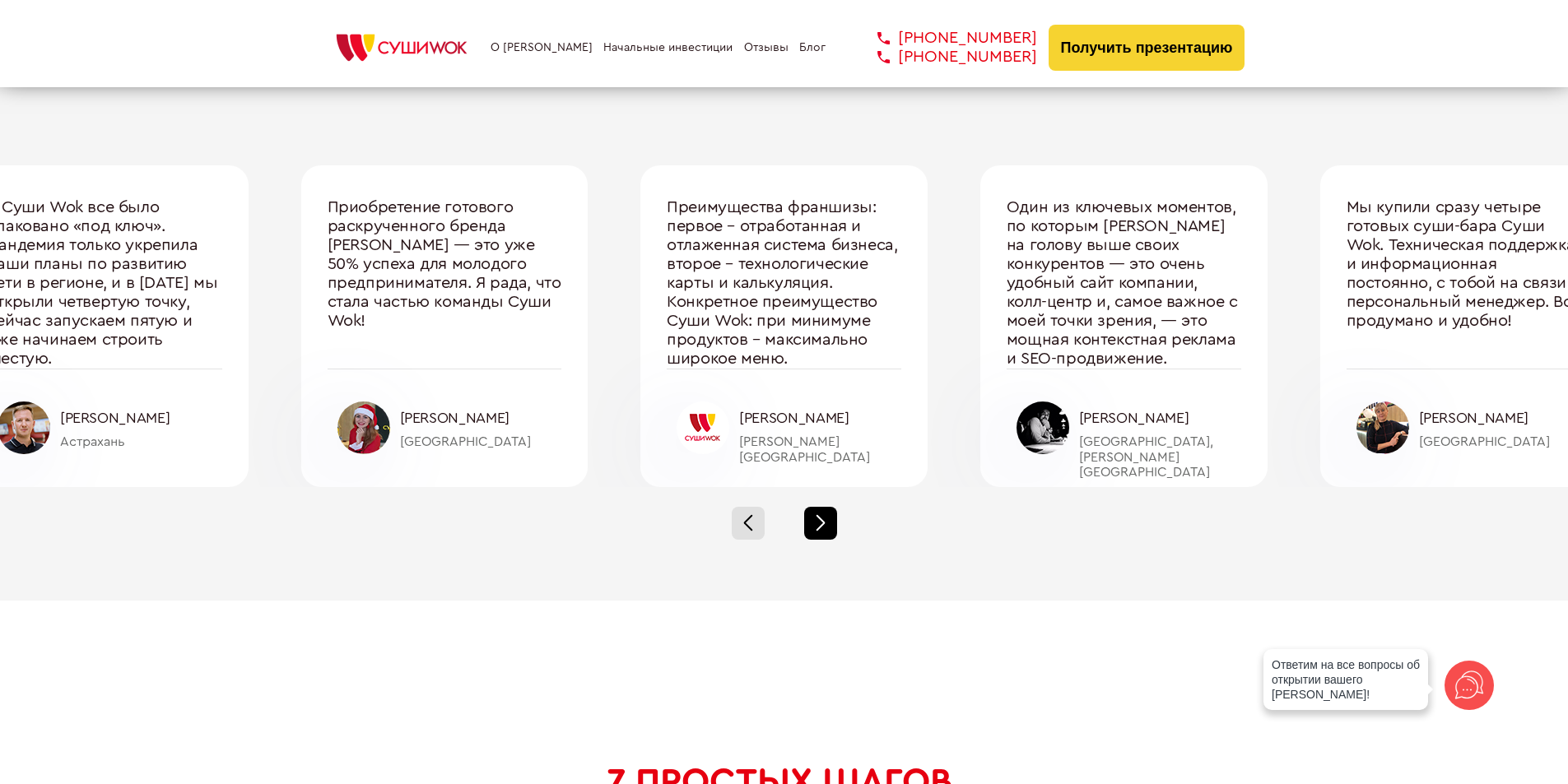
click at [817, 523] on div at bounding box center [820, 523] width 33 height 33
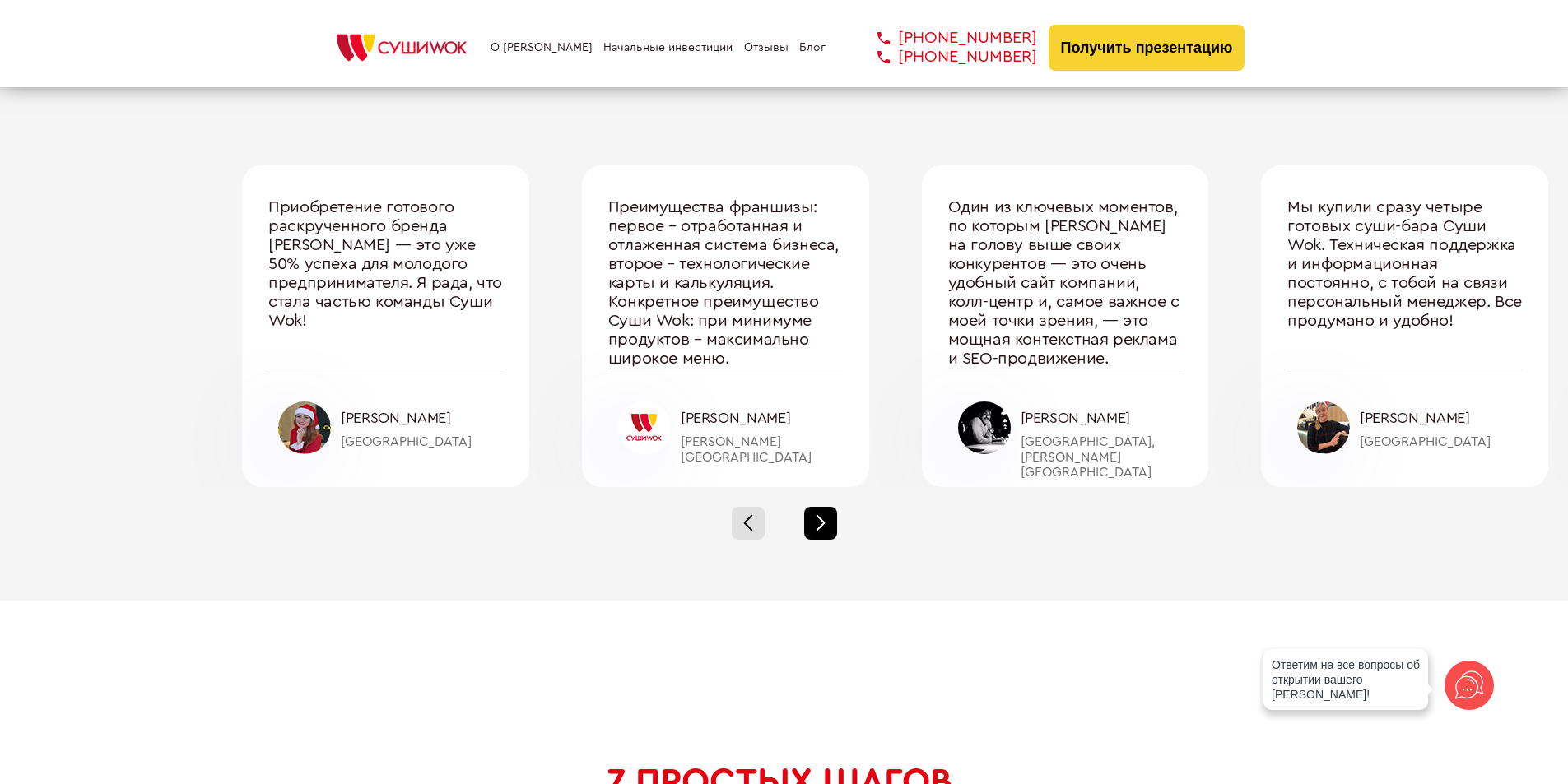
click at [817, 523] on div at bounding box center [820, 523] width 33 height 33
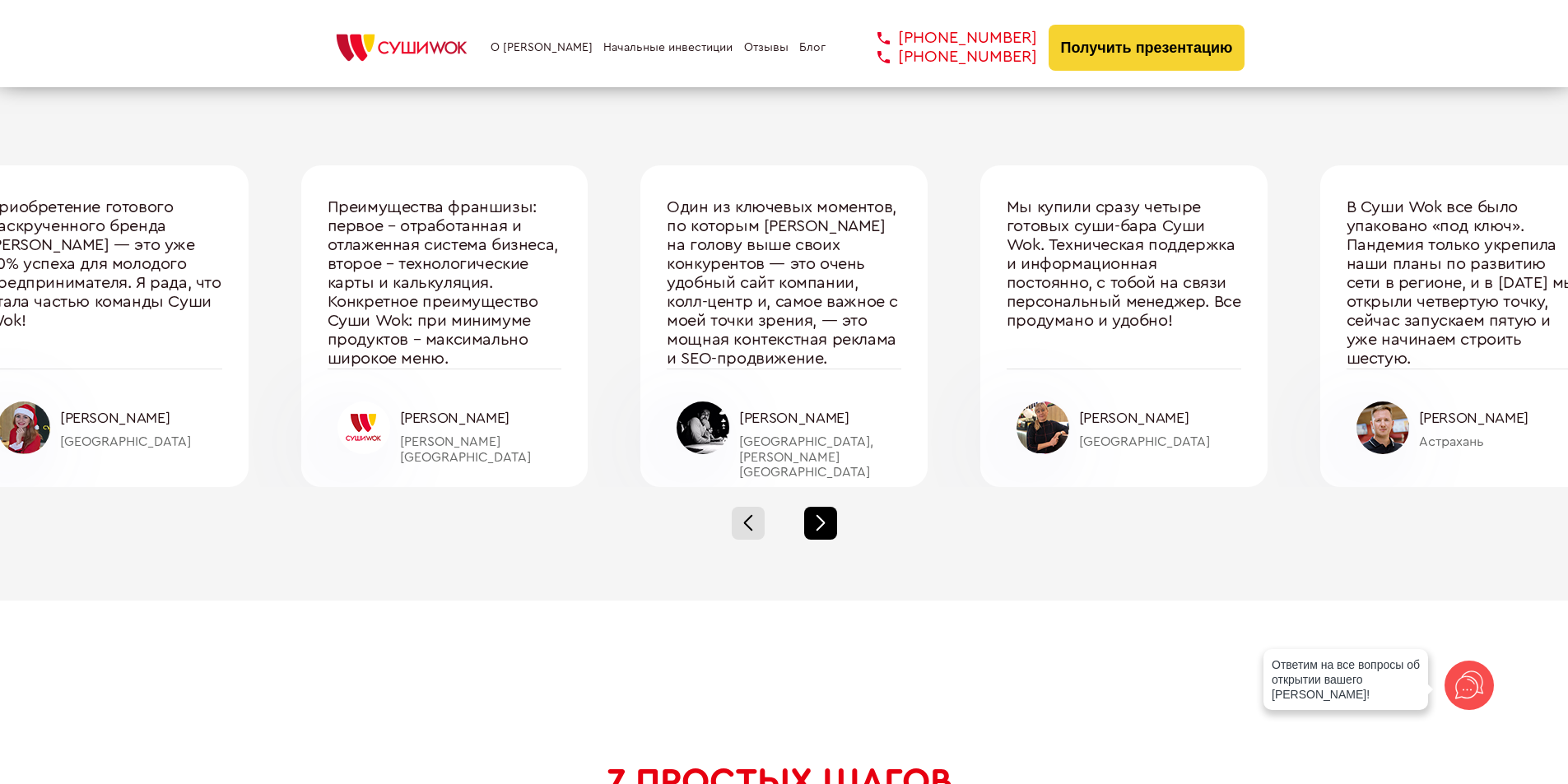
click at [817, 523] on div at bounding box center [820, 523] width 33 height 33
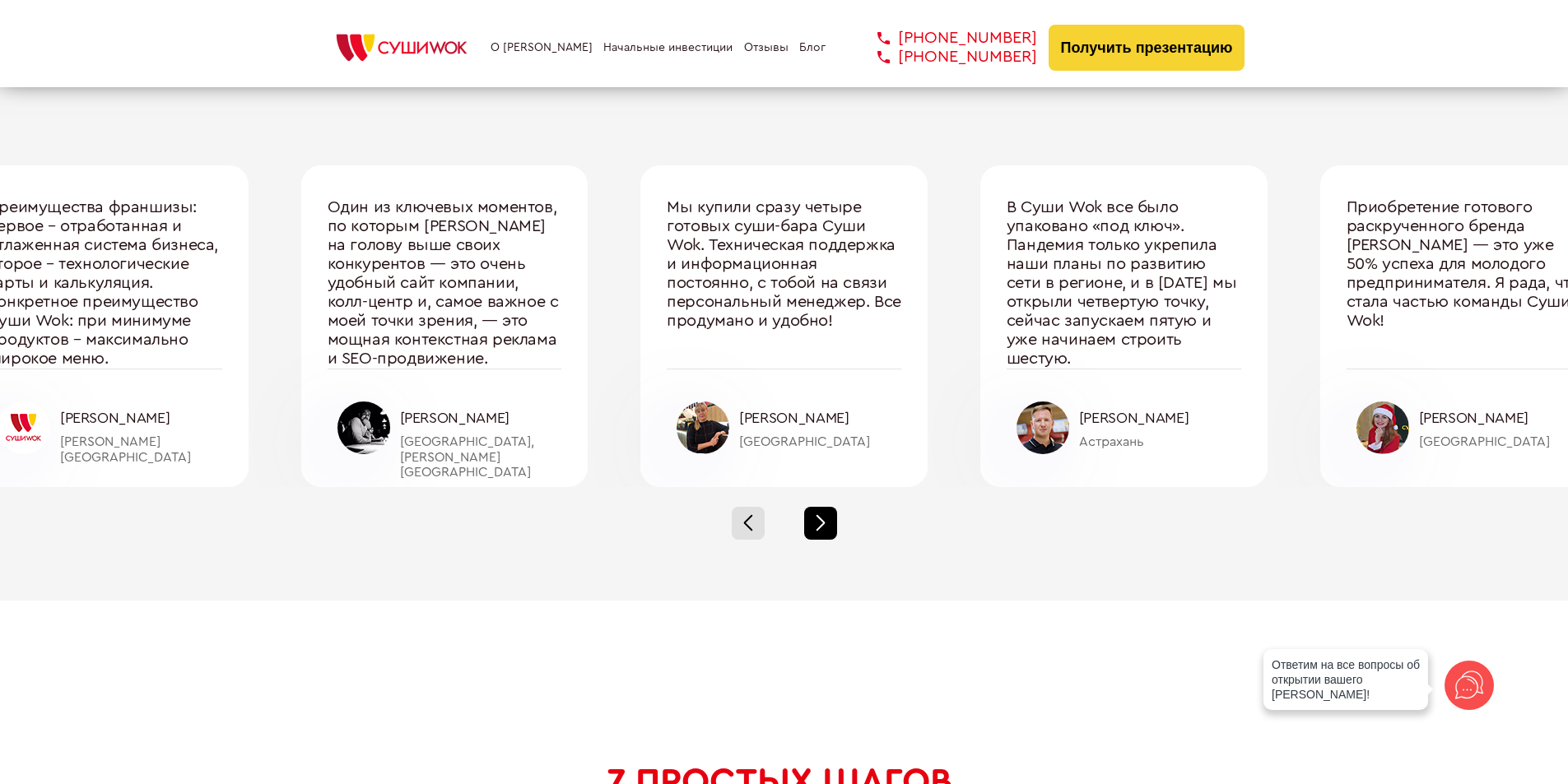
click at [817, 523] on div at bounding box center [820, 523] width 33 height 33
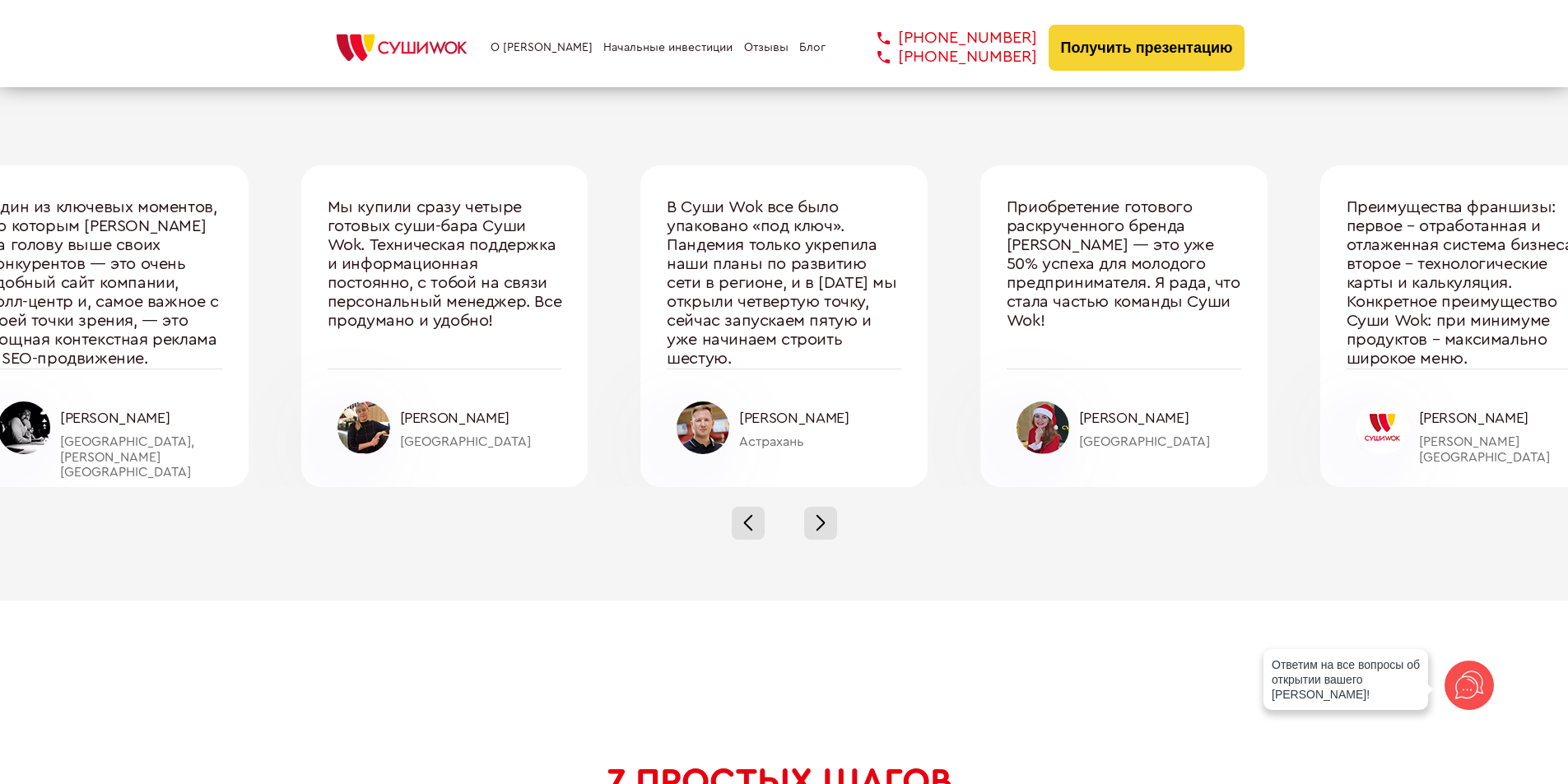
click at [700, 430] on div at bounding box center [703, 428] width 53 height 53
click at [700, 430] on div at bounding box center [703, 428] width 53 height 53
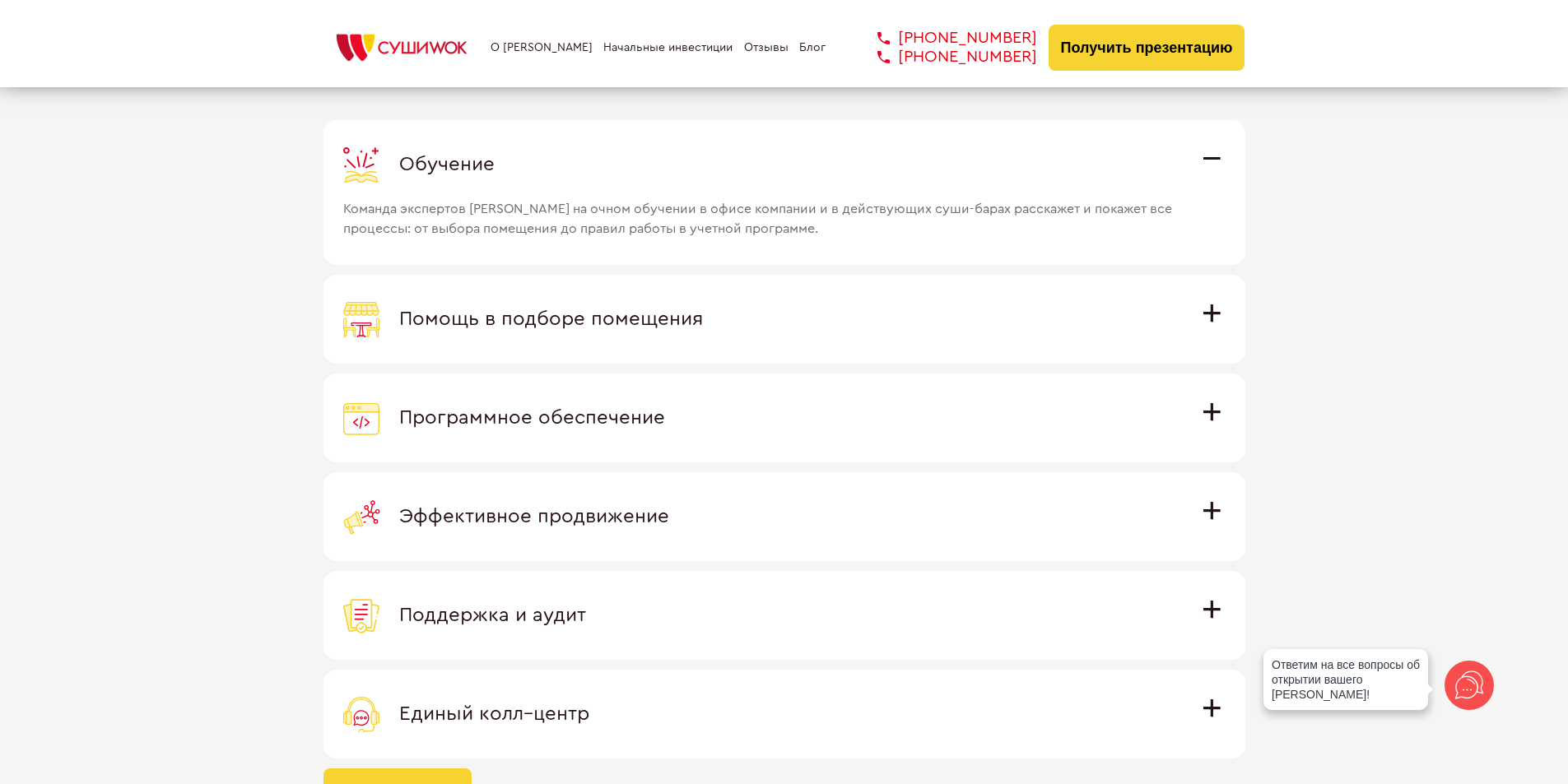
scroll to position [4623, 0]
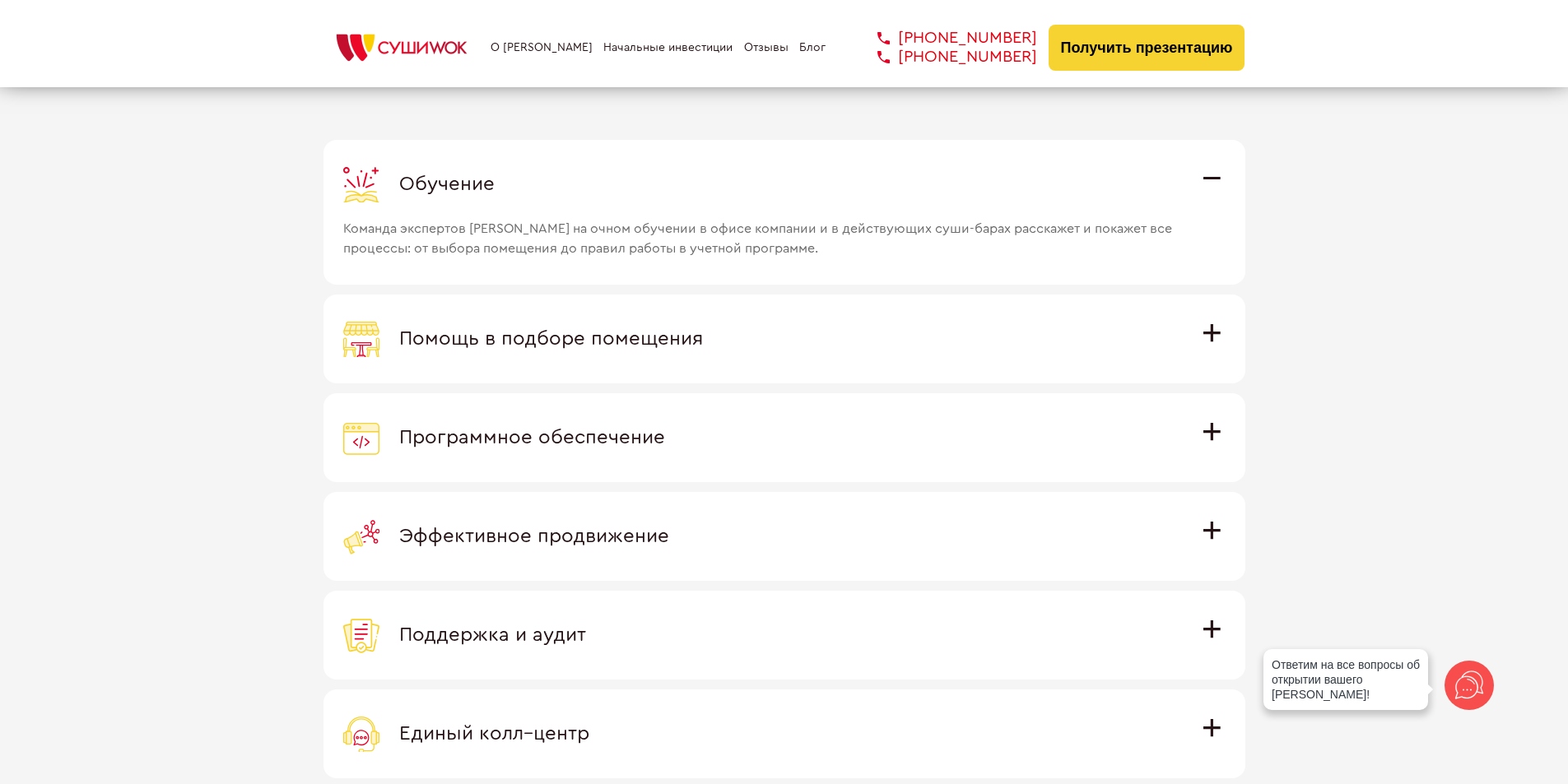
click at [773, 427] on div "Программное обеспечение" at bounding box center [784, 437] width 882 height 36
click at [0, 0] on input "Программное обеспечение Программное обеспечение разработано специально для [PER…" at bounding box center [0, 0] width 0 height 0
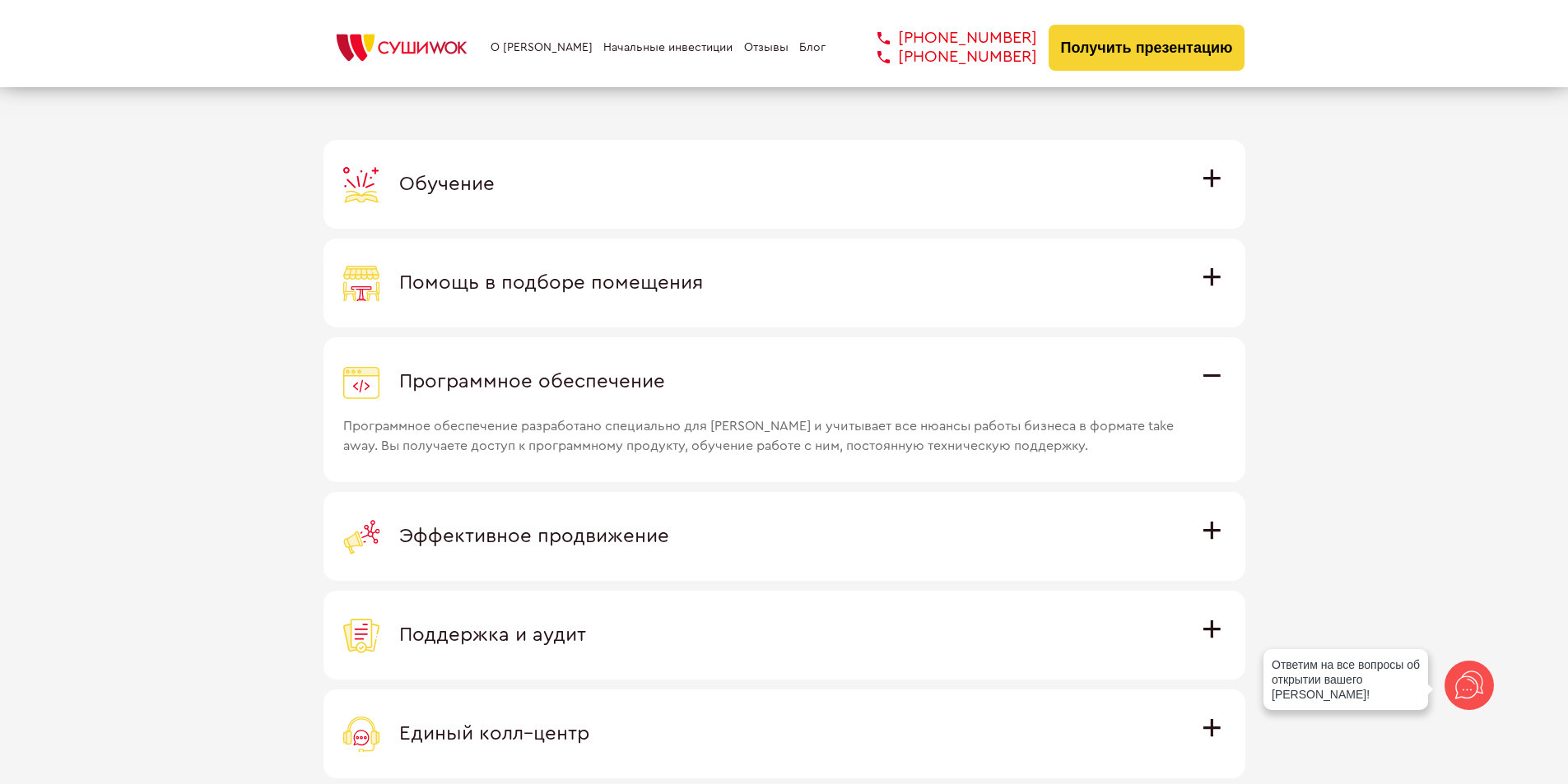
click at [773, 427] on span "Программное обеспечение разработано специально для [PERSON_NAME] и учитывает вс…" at bounding box center [762, 428] width 838 height 56
click at [0, 0] on input "Программное обеспечение Программное обеспечение разработано специально для [PER…" at bounding box center [0, 0] width 0 height 0
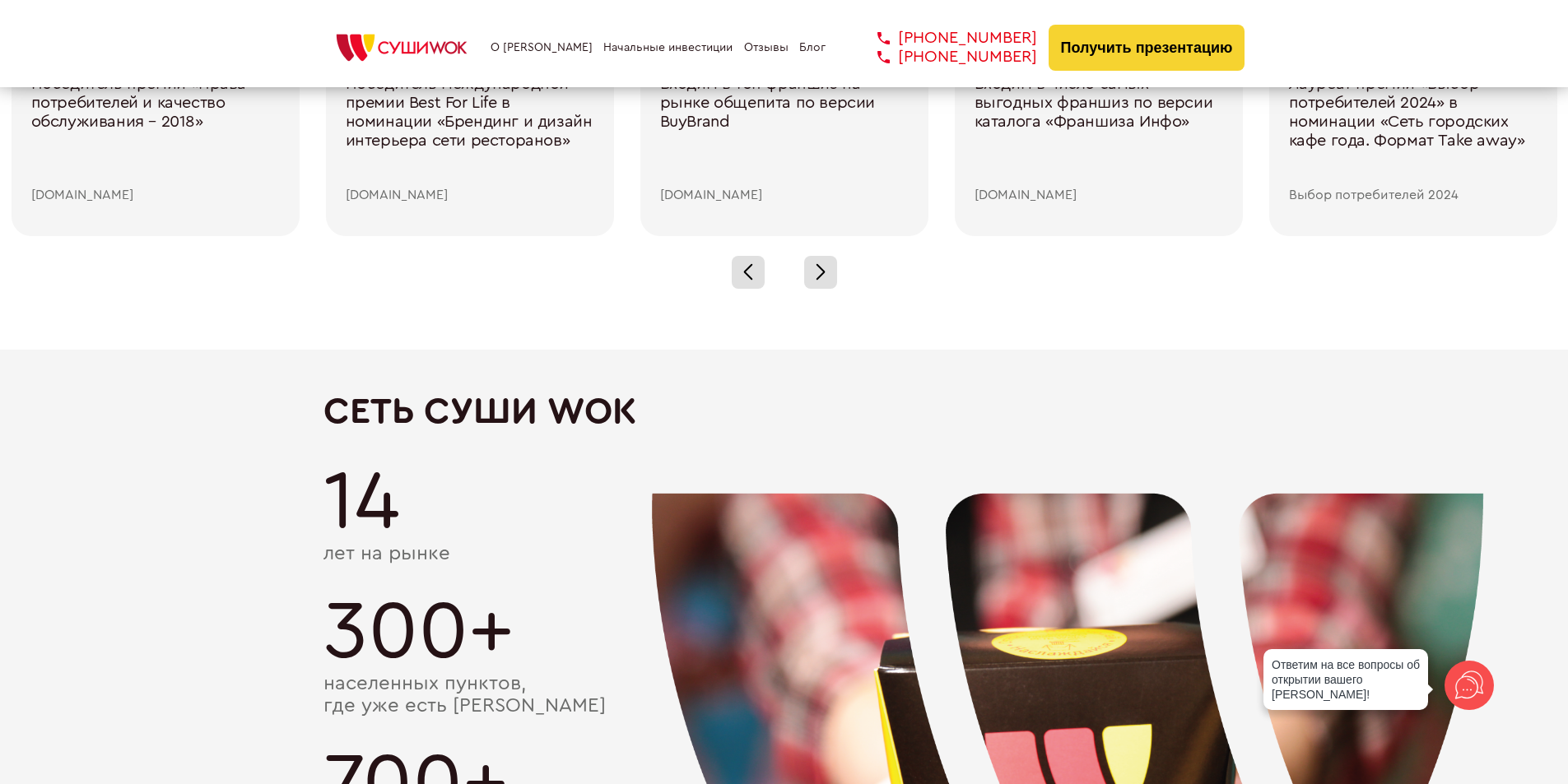
scroll to position [0, 0]
